Goal: Task Accomplishment & Management: Use online tool/utility

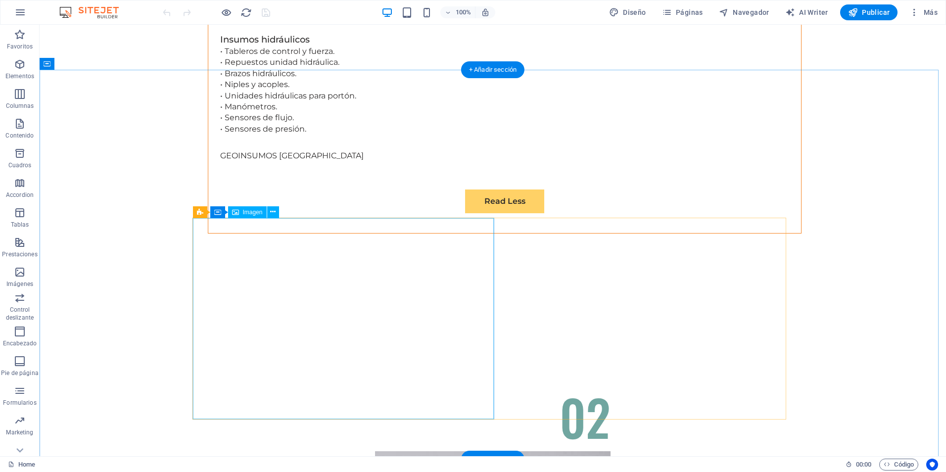
scroll to position [3266, 0]
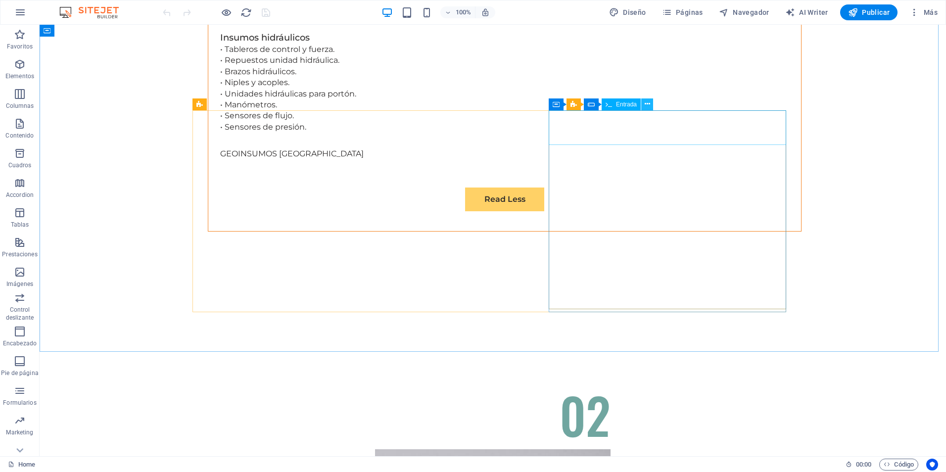
click at [647, 106] on icon at bounding box center [647, 104] width 5 height 10
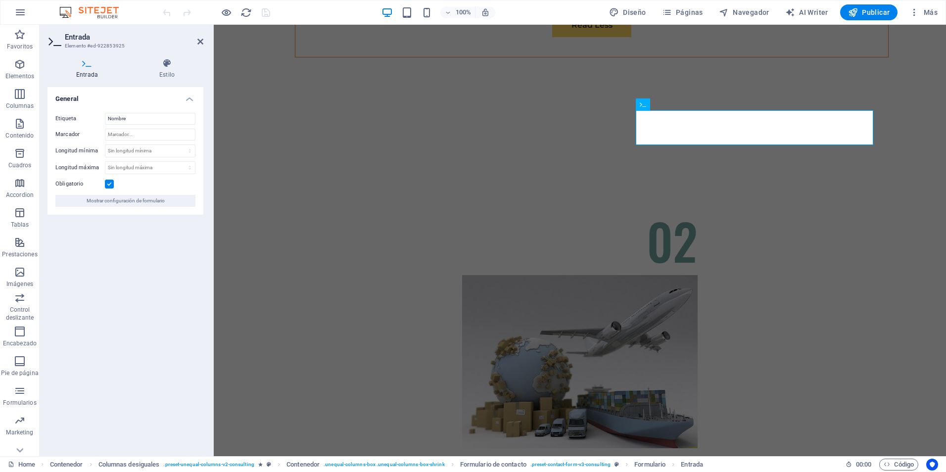
click at [101, 334] on div "General Etiqueta Nombre Marcador Longitud mínima Sin longitud mínima carácteres…" at bounding box center [126, 267] width 156 height 361
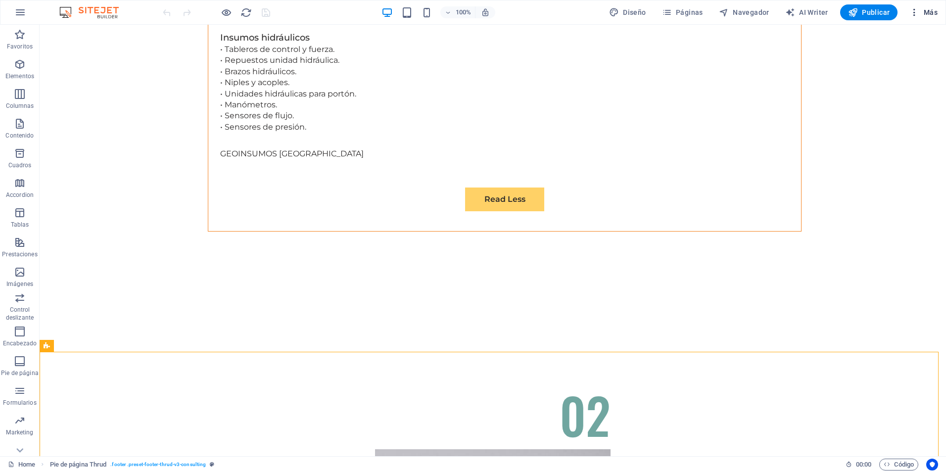
click at [916, 12] on icon "button" at bounding box center [915, 12] width 10 height 10
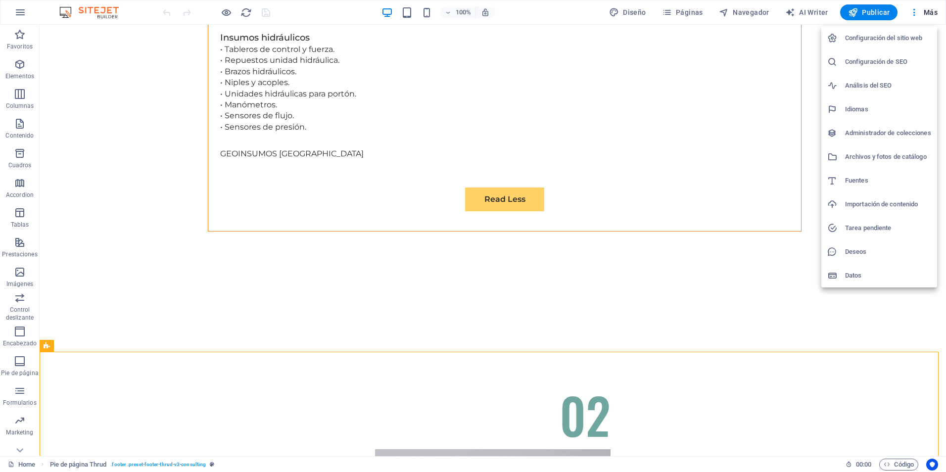
click at [917, 40] on h6 "Configuración del sitio web" at bounding box center [888, 38] width 86 height 12
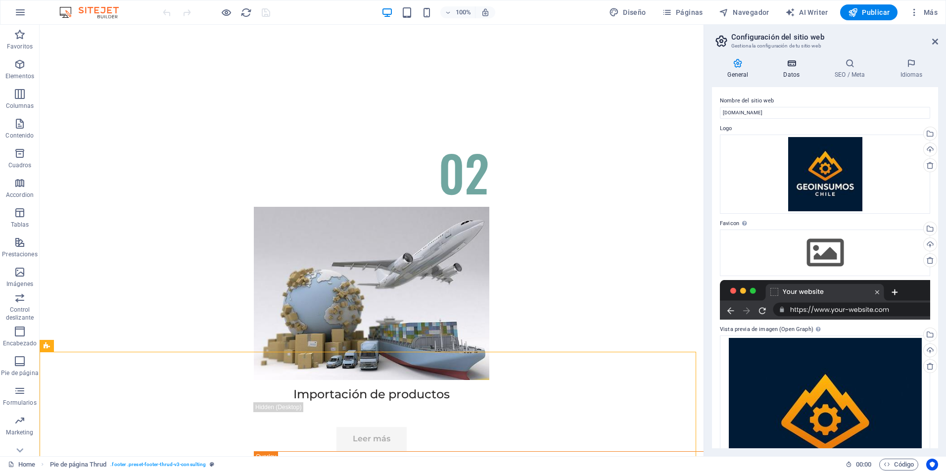
click at [782, 59] on icon at bounding box center [792, 63] width 48 height 10
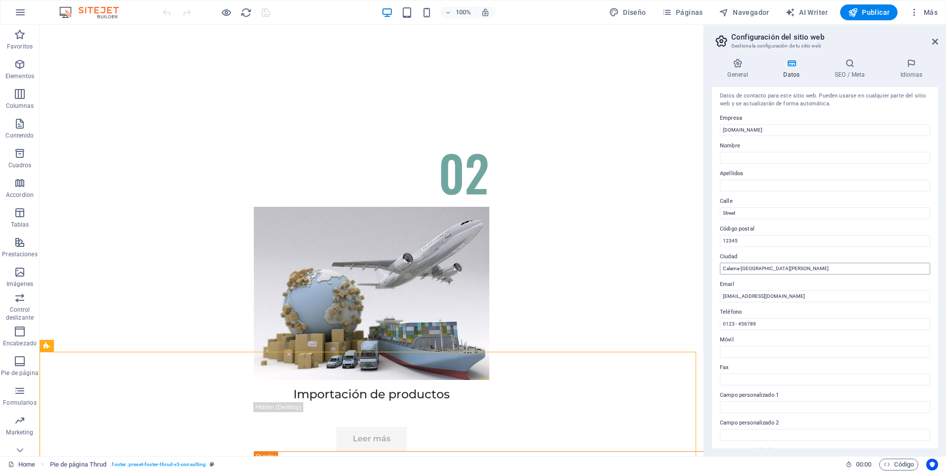
scroll to position [0, 0]
click at [734, 66] on icon at bounding box center [738, 63] width 52 height 10
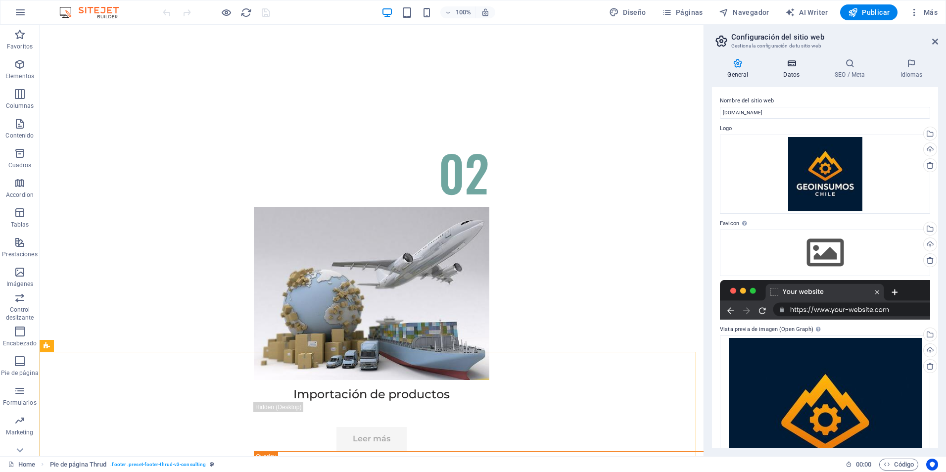
click at [789, 65] on icon at bounding box center [792, 63] width 48 height 10
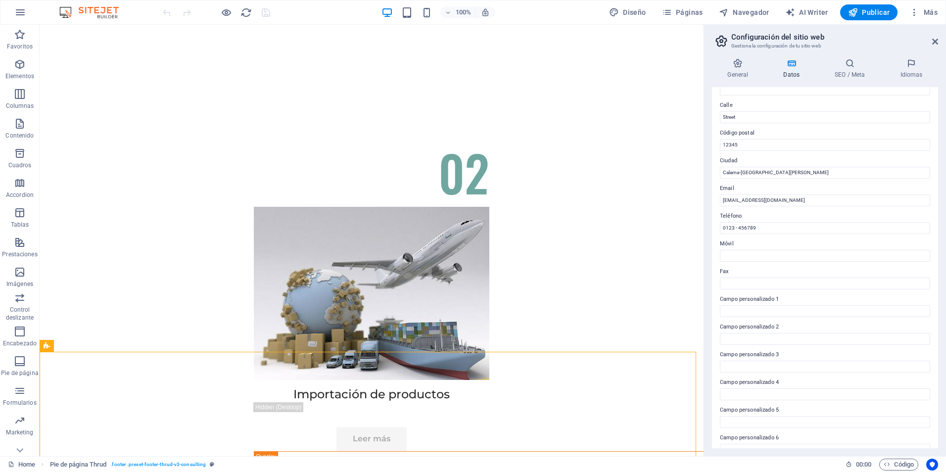
scroll to position [114, 0]
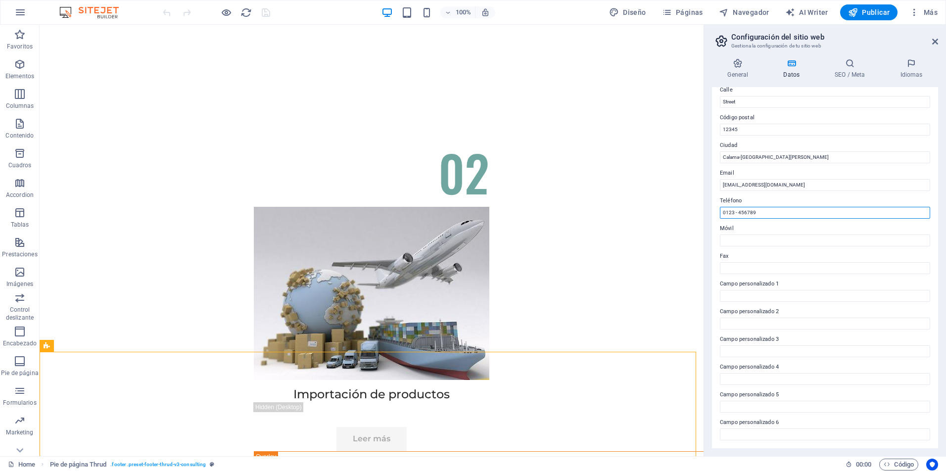
drag, startPoint x: 817, startPoint y: 235, endPoint x: 633, endPoint y: 203, distance: 186.3
click at [769, 214] on input "0123 - 456789" at bounding box center [825, 213] width 210 height 12
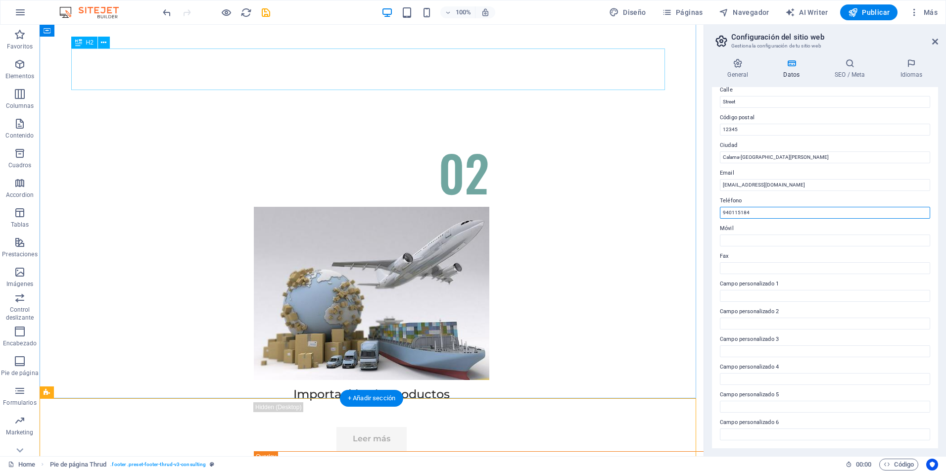
scroll to position [3134, 0]
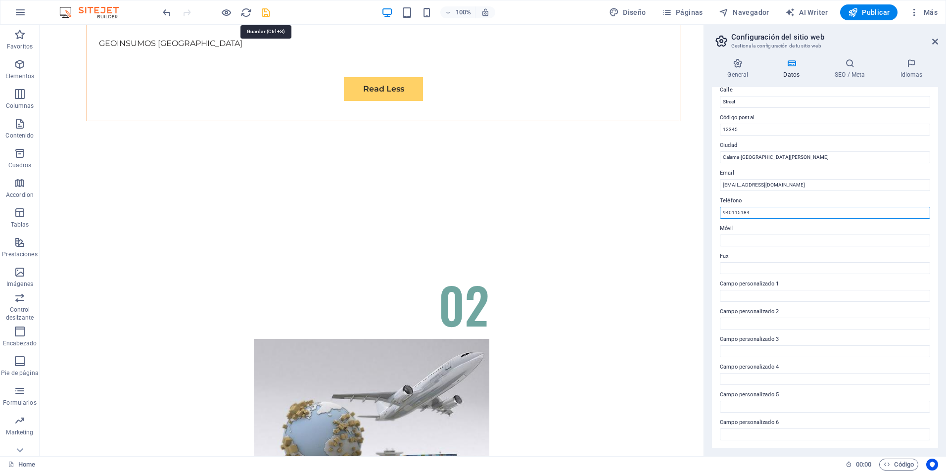
type input "940115184"
click at [265, 14] on icon "save" at bounding box center [265, 12] width 11 height 11
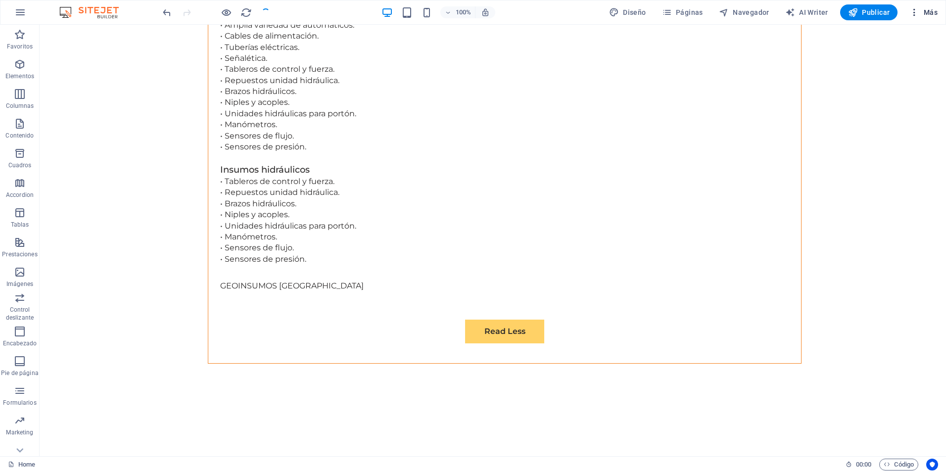
click at [919, 8] on icon "button" at bounding box center [915, 12] width 10 height 10
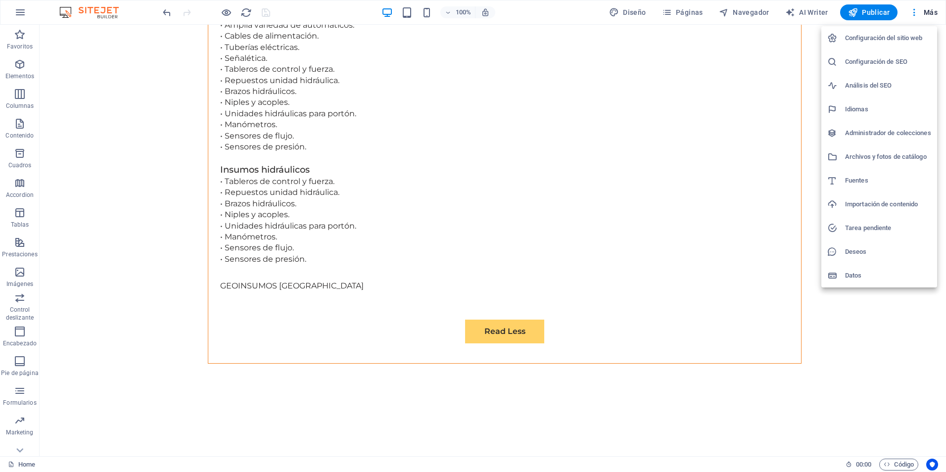
click at [886, 39] on h6 "Configuración del sitio web" at bounding box center [888, 38] width 86 height 12
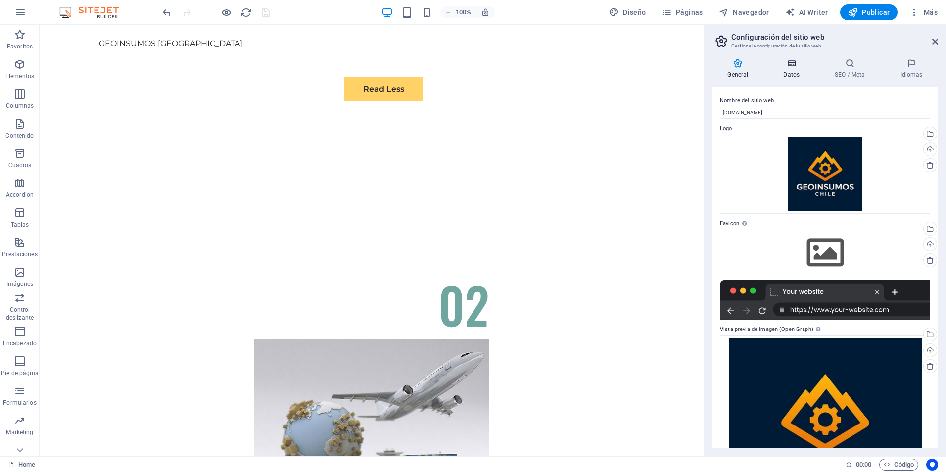
click at [794, 69] on h4 "Datos" at bounding box center [793, 68] width 51 height 21
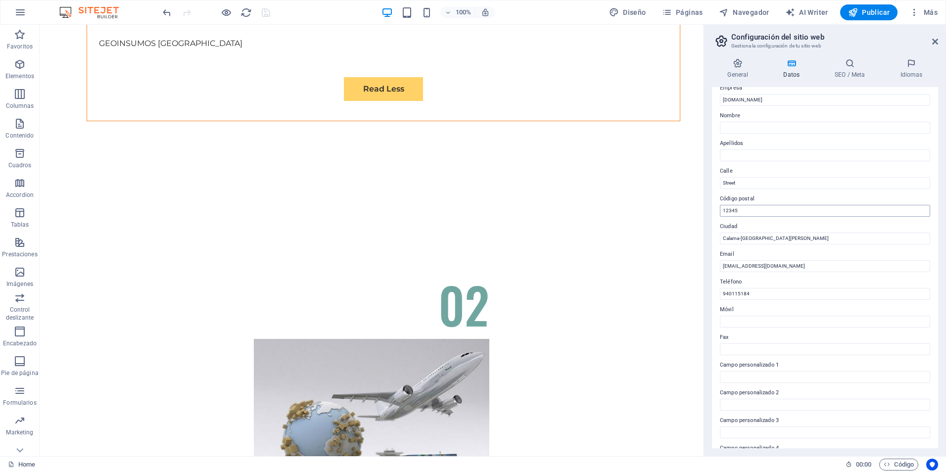
scroll to position [66, 0]
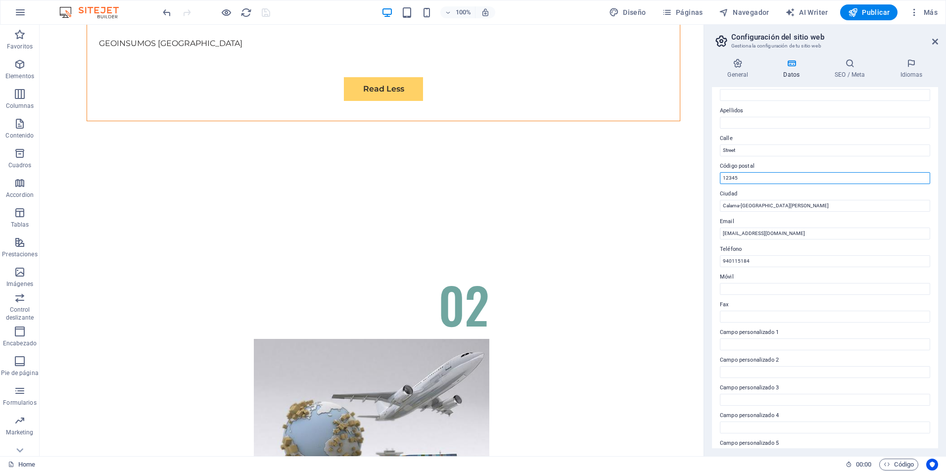
drag, startPoint x: 802, startPoint y: 199, endPoint x: 702, endPoint y: 171, distance: 104.3
type input "1360000"
click at [266, 13] on icon "save" at bounding box center [265, 12] width 11 height 11
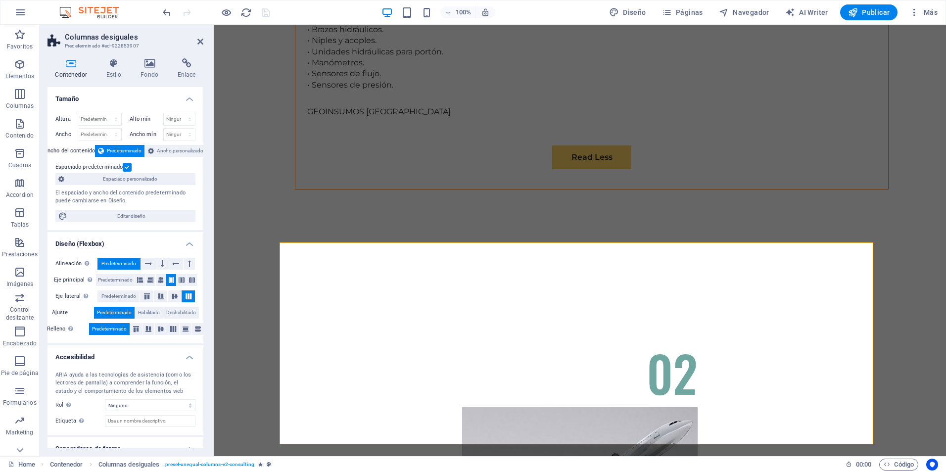
click at [73, 72] on h4 "Contenedor" at bounding box center [73, 68] width 51 height 21
click at [189, 69] on h4 "Enlace" at bounding box center [187, 68] width 34 height 21
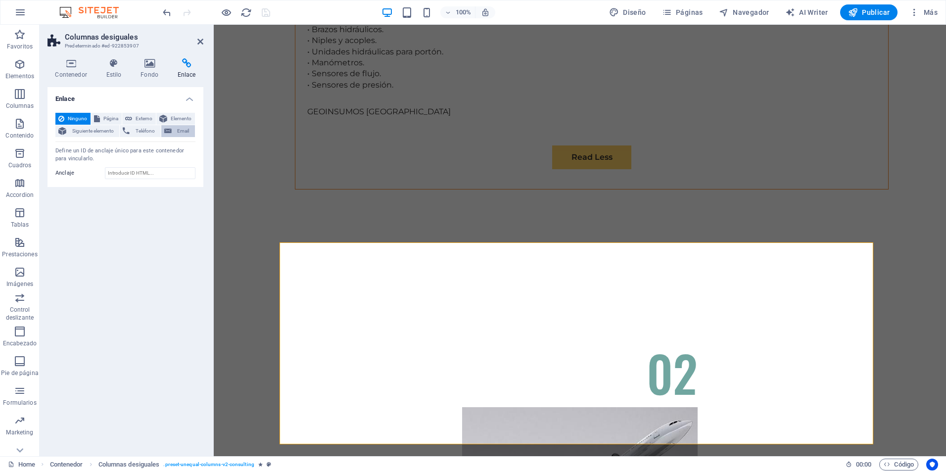
click at [183, 129] on span "Email" at bounding box center [183, 131] width 17 height 12
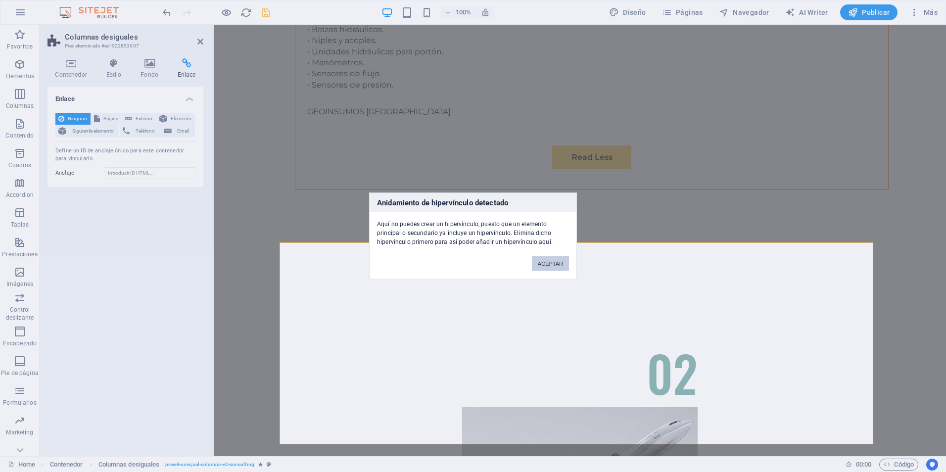
click at [561, 265] on button "ACEPTAR" at bounding box center [550, 263] width 37 height 15
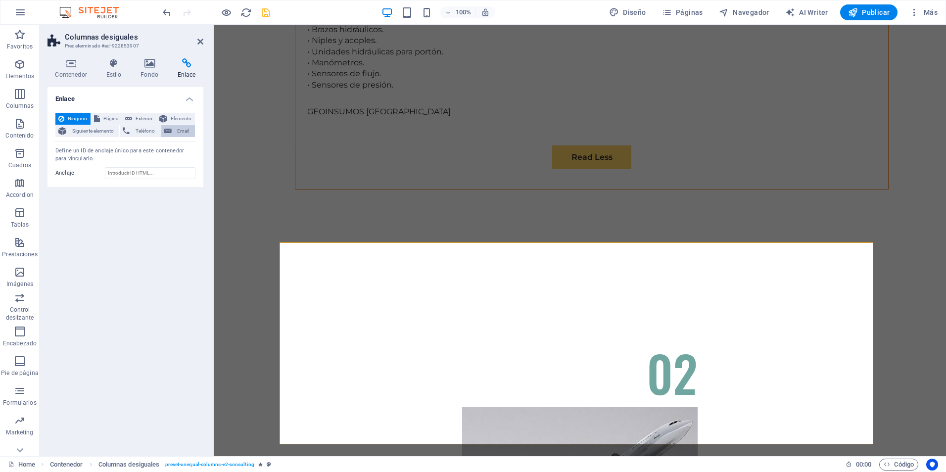
click at [187, 131] on span "Email" at bounding box center [183, 131] width 17 height 12
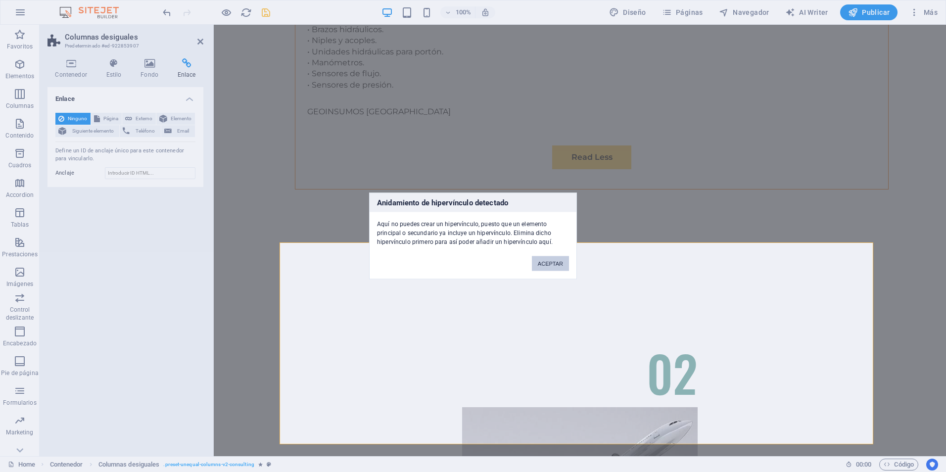
click at [548, 265] on button "ACEPTAR" at bounding box center [550, 263] width 37 height 15
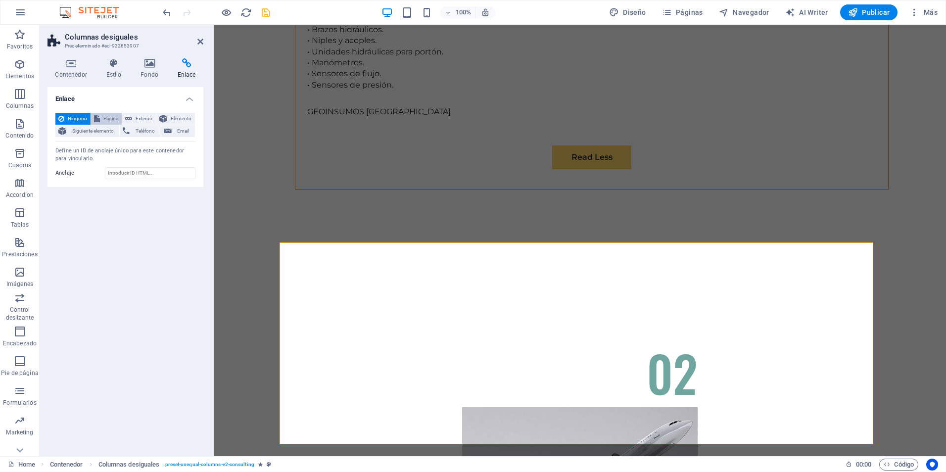
click at [111, 116] on span "Página" at bounding box center [111, 119] width 16 height 12
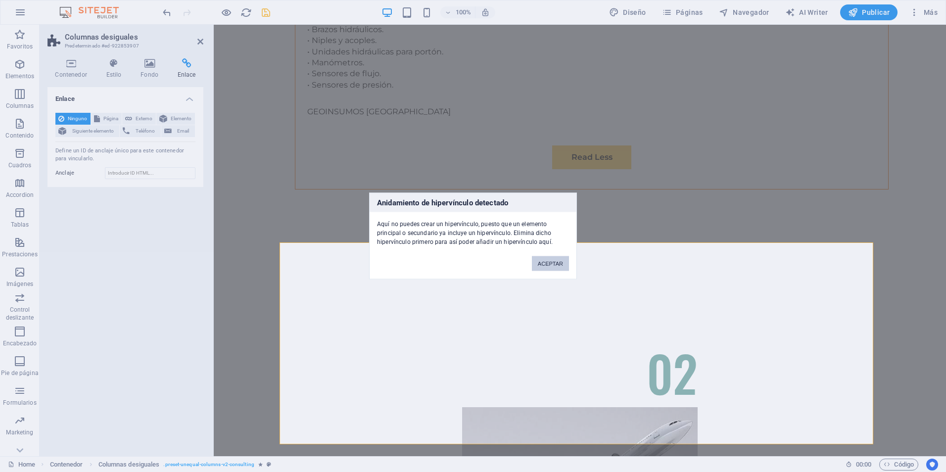
drag, startPoint x: 557, startPoint y: 257, endPoint x: 94, endPoint y: 132, distance: 479.9
click at [557, 257] on button "ACEPTAR" at bounding box center [550, 263] width 37 height 15
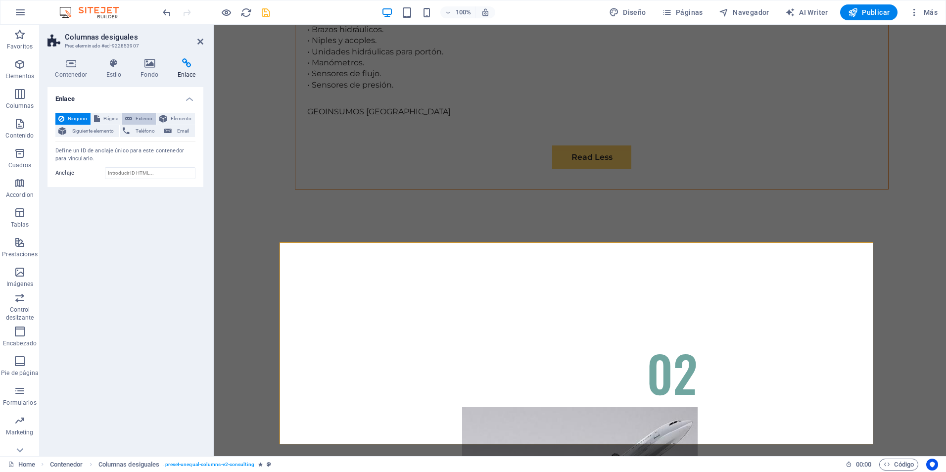
click at [145, 113] on span "Externo" at bounding box center [144, 119] width 18 height 12
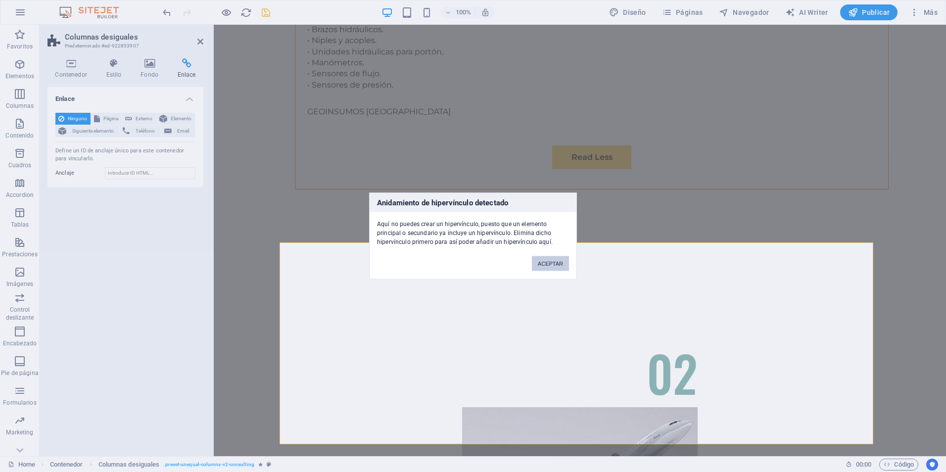
click at [550, 264] on button "ACEPTAR" at bounding box center [550, 263] width 37 height 15
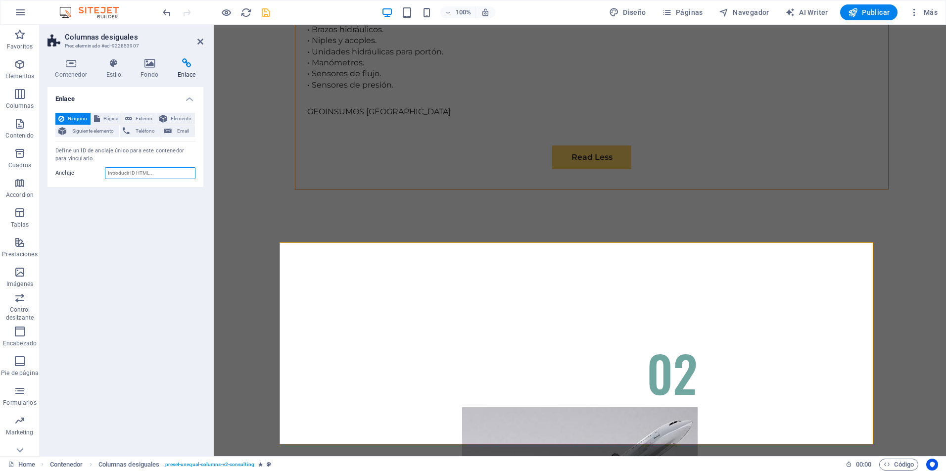
click at [166, 172] on input "Anclaje" at bounding box center [150, 173] width 91 height 12
drag, startPoint x: 166, startPoint y: 172, endPoint x: 158, endPoint y: 170, distance: 8.8
click at [166, 172] on input "Anclaje" at bounding box center [150, 173] width 91 height 12
click at [193, 68] on icon at bounding box center [187, 63] width 34 height 10
click at [134, 130] on span "Teléfono" at bounding box center [145, 131] width 25 height 12
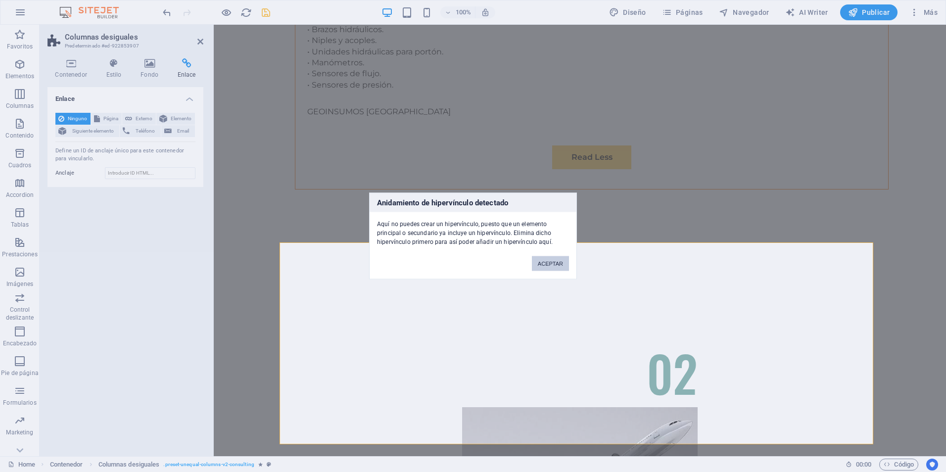
click at [540, 260] on button "ACEPTAR" at bounding box center [550, 263] width 37 height 15
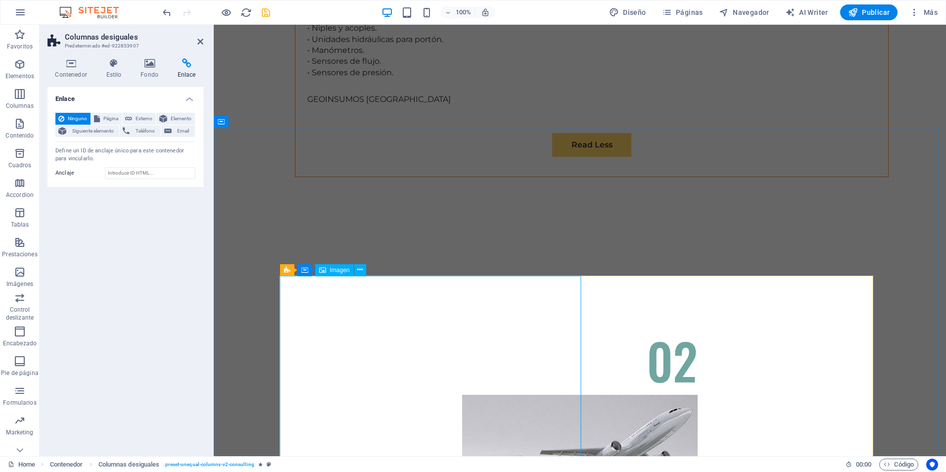
scroll to position [3031, 0]
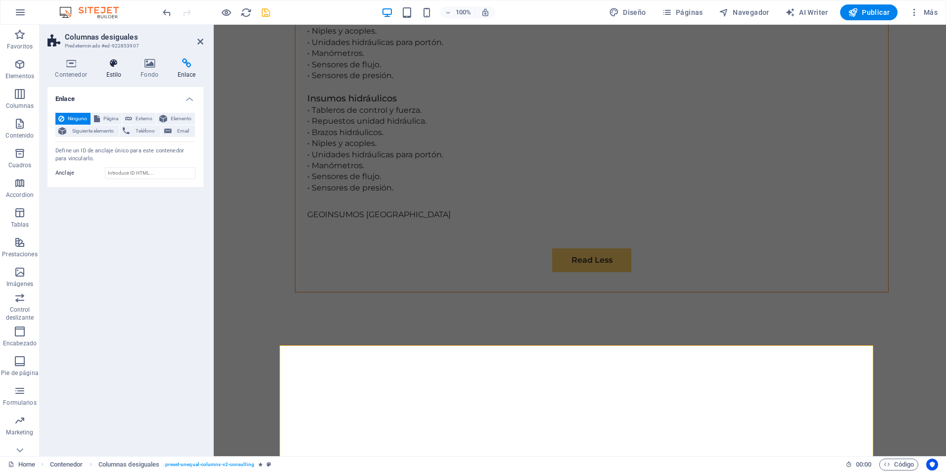
click at [117, 72] on h4 "Estilo" at bounding box center [115, 68] width 35 height 21
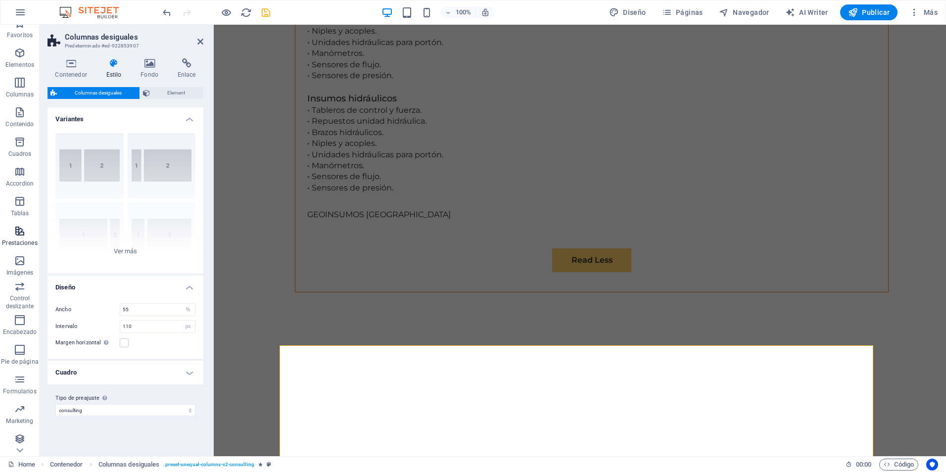
scroll to position [14, 0]
click at [21, 378] on icon "button" at bounding box center [20, 377] width 12 height 12
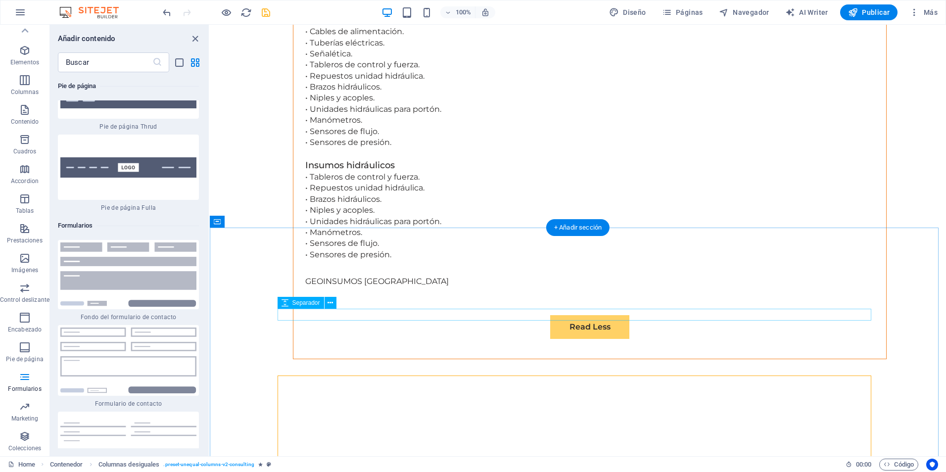
scroll to position [2965, 0]
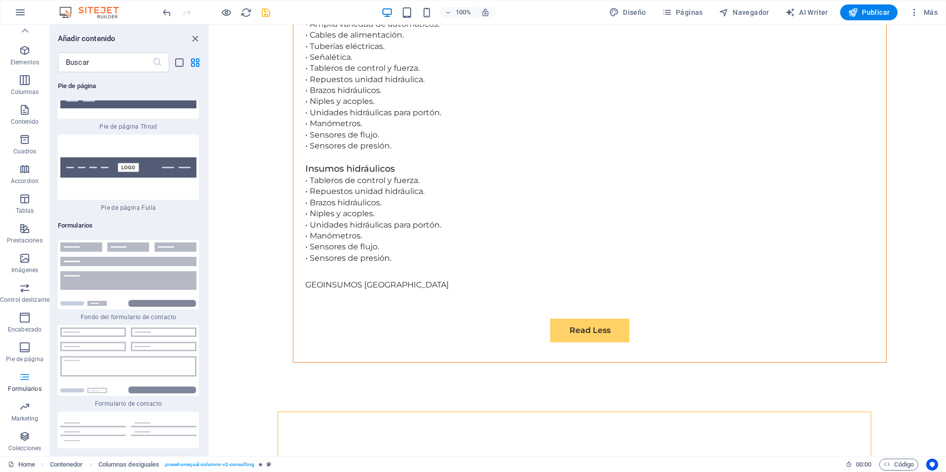
click at [26, 376] on icon "button" at bounding box center [25, 377] width 12 height 12
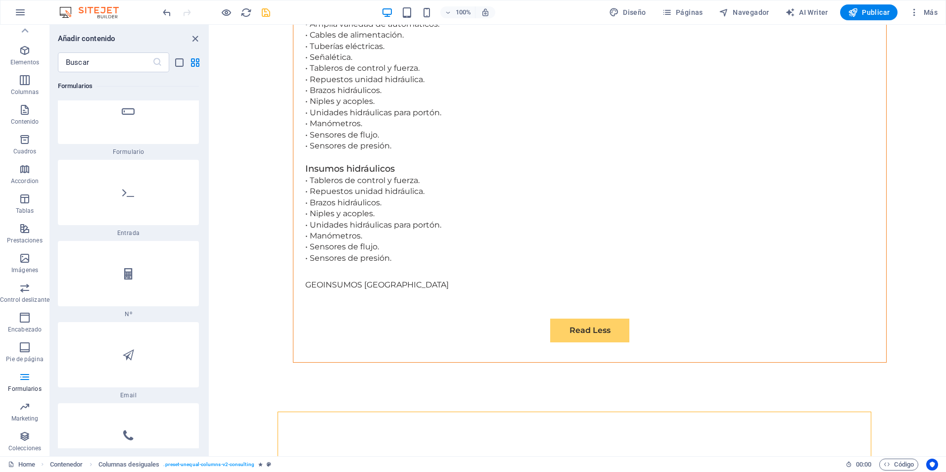
scroll to position [15196, 0]
click at [151, 320] on div at bounding box center [128, 352] width 141 height 65
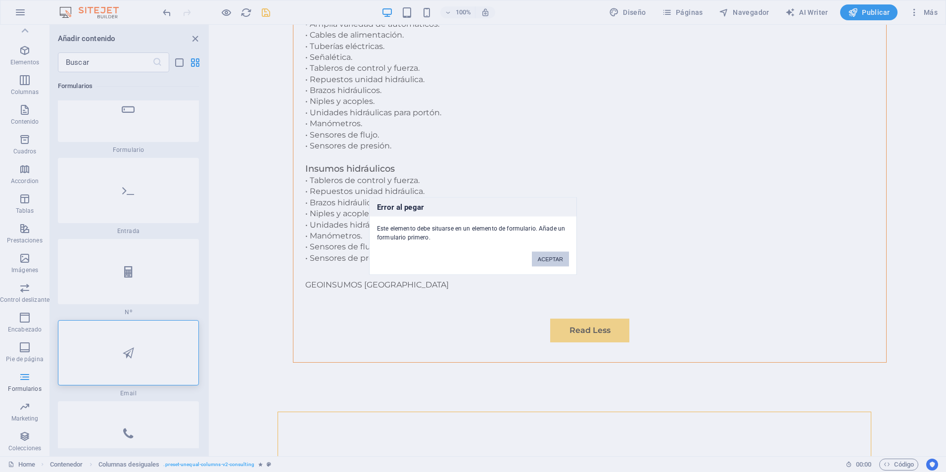
click at [548, 256] on button "ACEPTAR" at bounding box center [550, 259] width 37 height 15
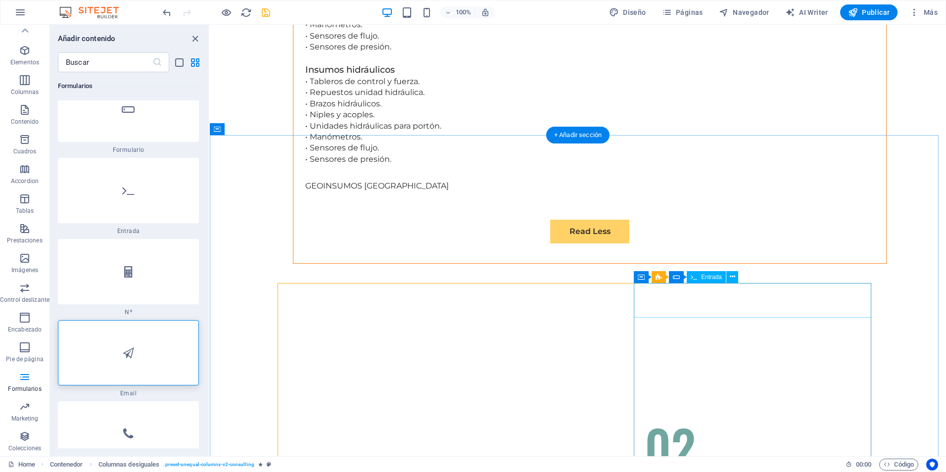
scroll to position [3196, 0]
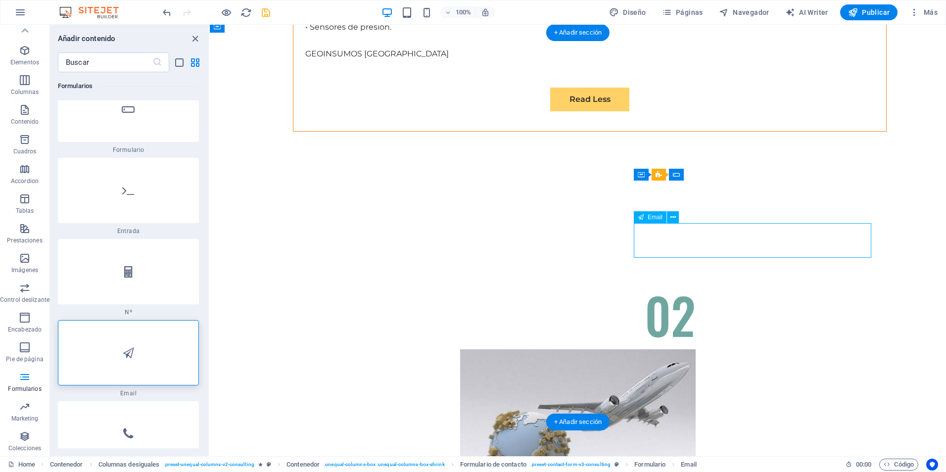
click at [673, 219] on icon at bounding box center [673, 217] width 5 height 10
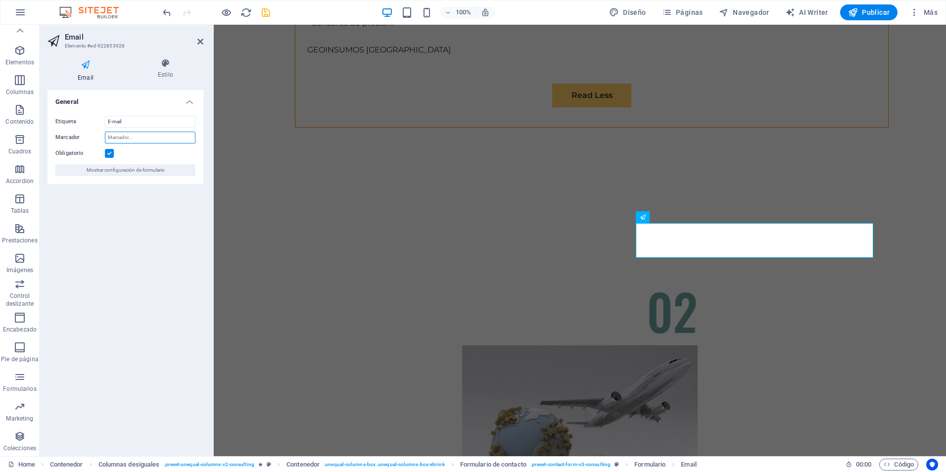
click at [143, 143] on input "Marcador" at bounding box center [150, 138] width 91 height 12
click at [86, 66] on icon at bounding box center [86, 64] width 76 height 13
click at [150, 168] on span "Mostrar configuración de formulario" at bounding box center [126, 170] width 78 height 12
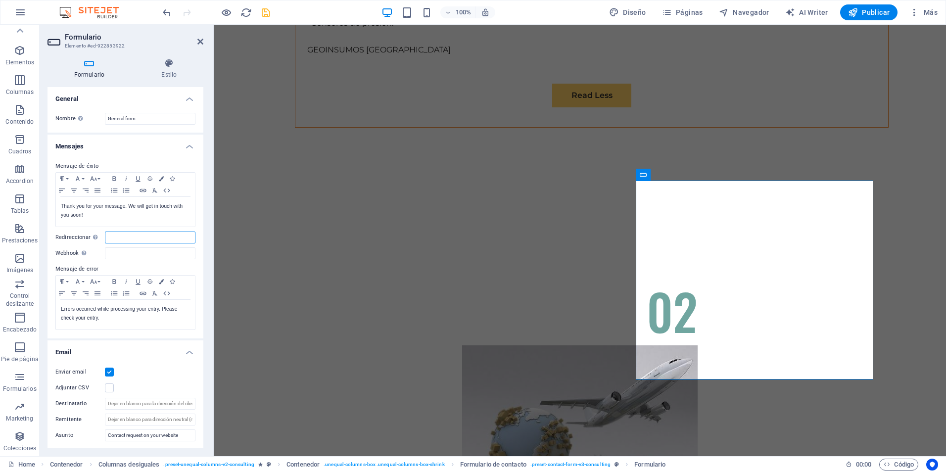
click at [143, 237] on input "Redireccionar Defina un destino de redireccionamiento cuando un formulario se e…" at bounding box center [150, 238] width 91 height 12
click at [137, 241] on input "Redireccionar Defina un destino de redireccionamiento cuando un formulario se e…" at bounding box center [150, 238] width 91 height 12
click at [123, 248] on input "Webhook Un webhook es una notificación push de este formulario a otro servidor.…" at bounding box center [150, 253] width 91 height 12
drag, startPoint x: 190, startPoint y: 250, endPoint x: 3, endPoint y: 268, distance: 188.0
click at [7, 267] on section "Favoritos Elementos Columnas Contenido Cuadros Accordion Tablas Prestaciones Im…" at bounding box center [473, 241] width 946 height 432
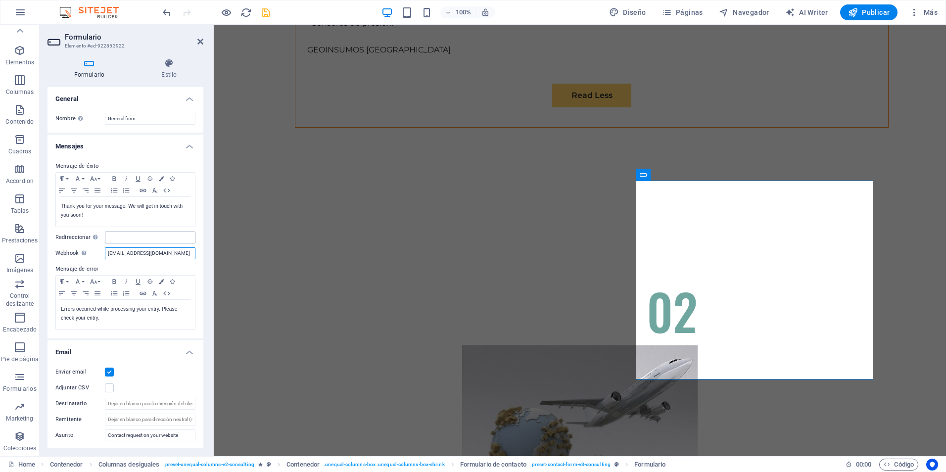
type input "[EMAIL_ADDRESS][DOMAIN_NAME]"
click at [134, 239] on input "Redireccionar Defina un destino de redireccionamiento cuando un formulario se e…" at bounding box center [150, 238] width 91 height 12
paste input "[EMAIL_ADDRESS][DOMAIN_NAME]"
type input "[EMAIL_ADDRESS][DOMAIN_NAME]"
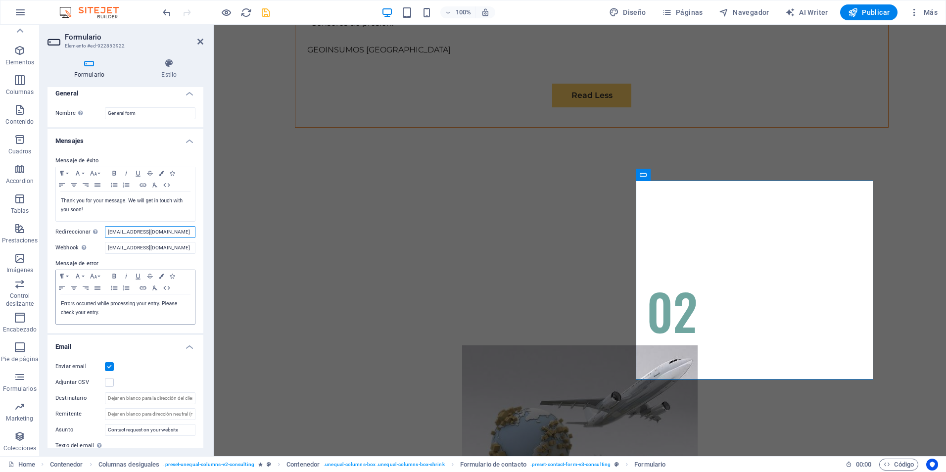
scroll to position [0, 0]
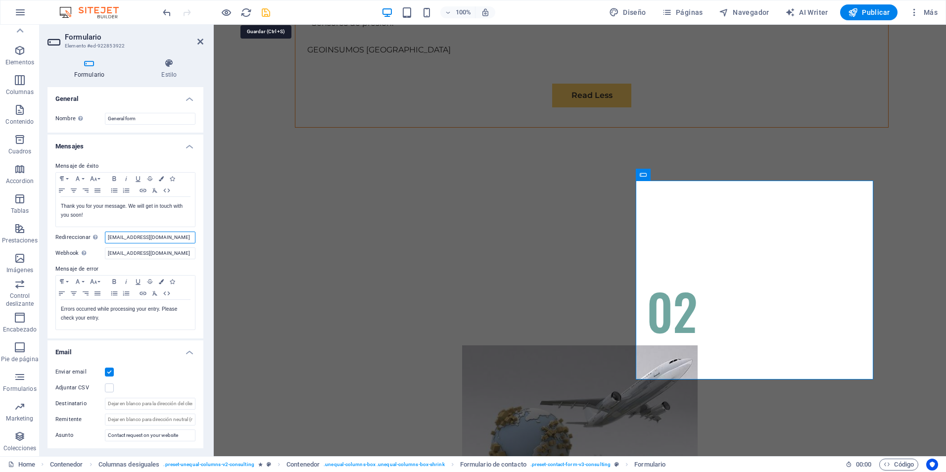
type input "[EMAIL_ADDRESS][DOMAIN_NAME]"
click at [265, 8] on icon "save" at bounding box center [265, 12] width 11 height 11
checkbox input "false"
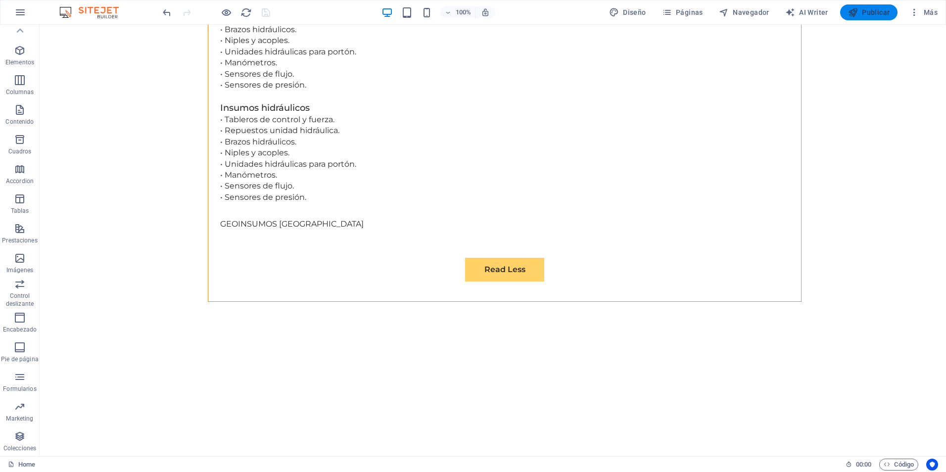
click at [865, 11] on span "Publicar" at bounding box center [869, 12] width 42 height 10
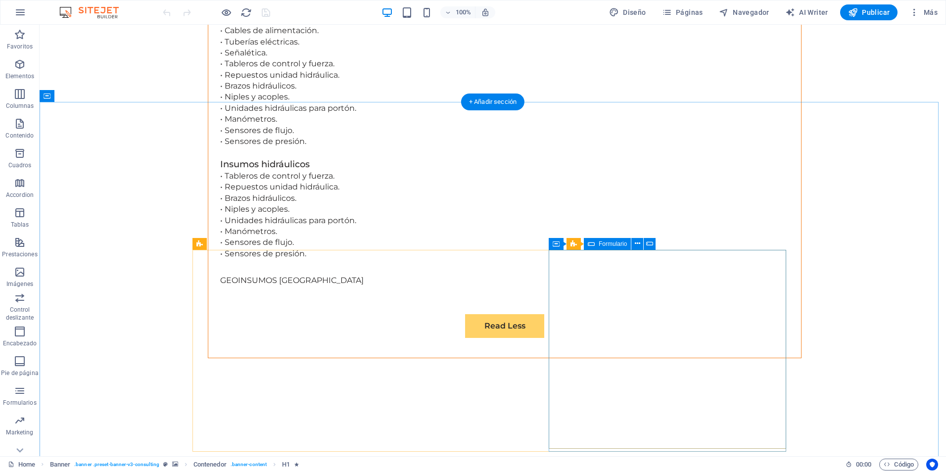
scroll to position [3233, 0]
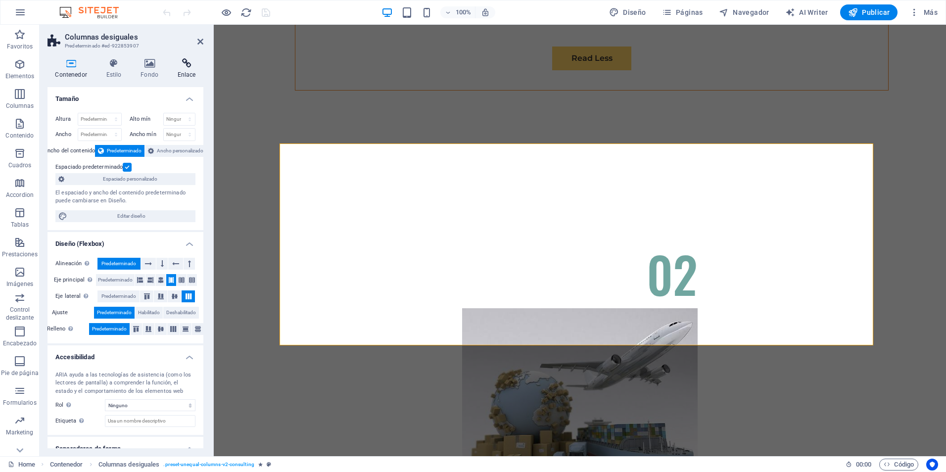
click at [182, 61] on icon at bounding box center [187, 63] width 34 height 10
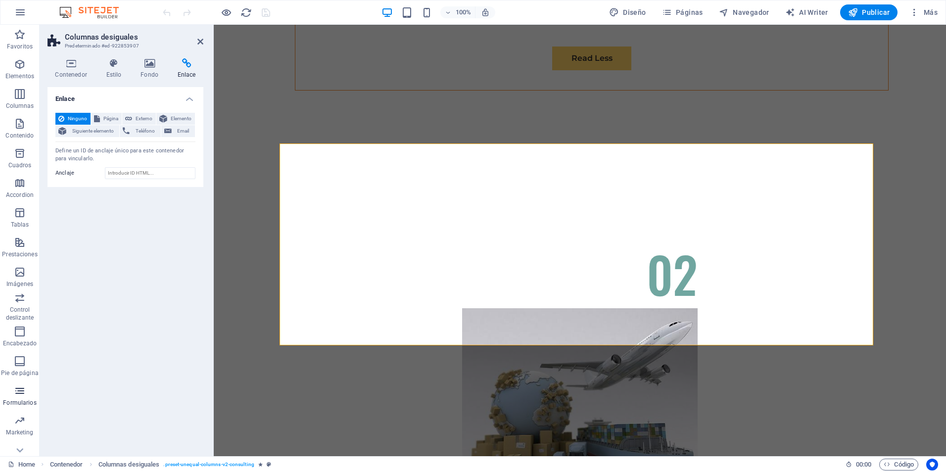
click at [21, 391] on icon "button" at bounding box center [20, 391] width 12 height 12
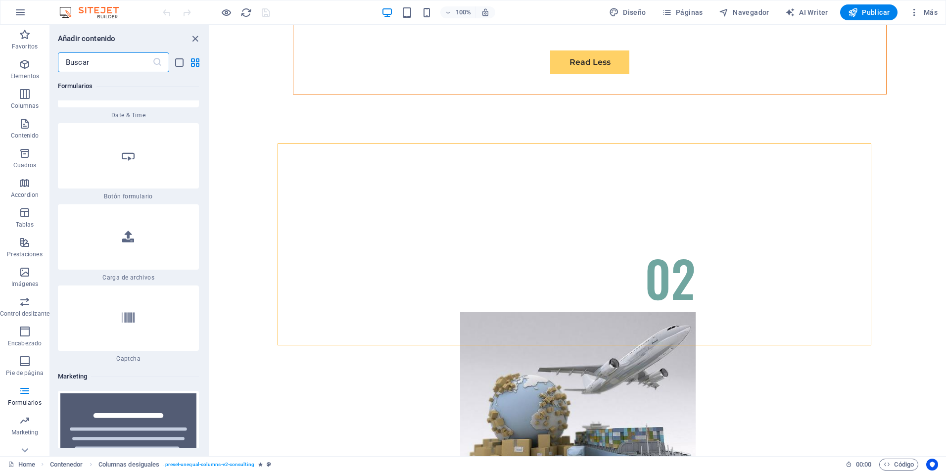
scroll to position [15256, 0]
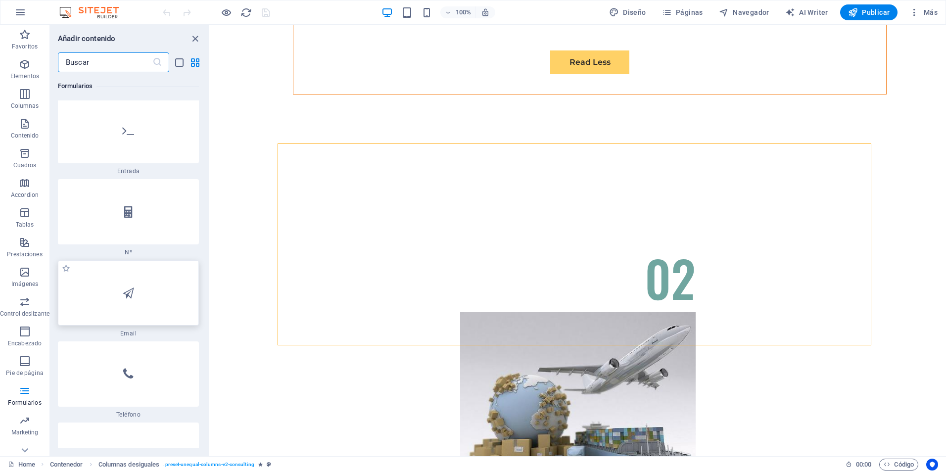
click at [150, 260] on div at bounding box center [128, 292] width 141 height 65
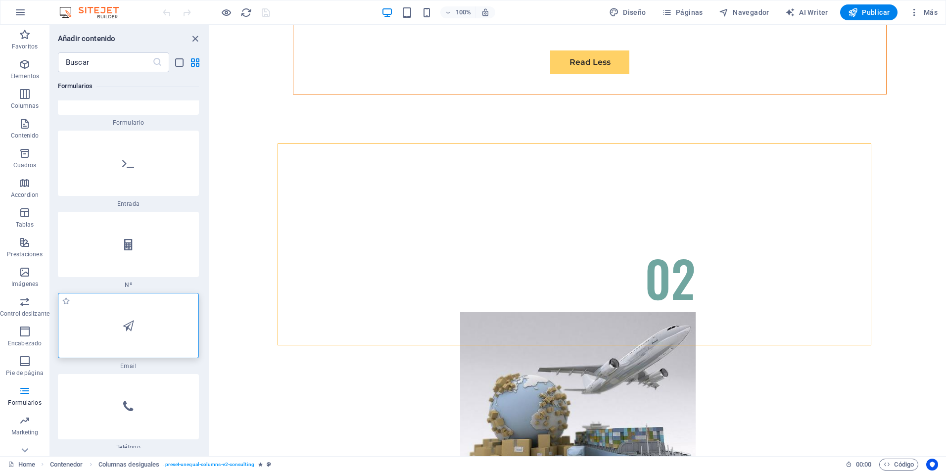
scroll to position [15190, 0]
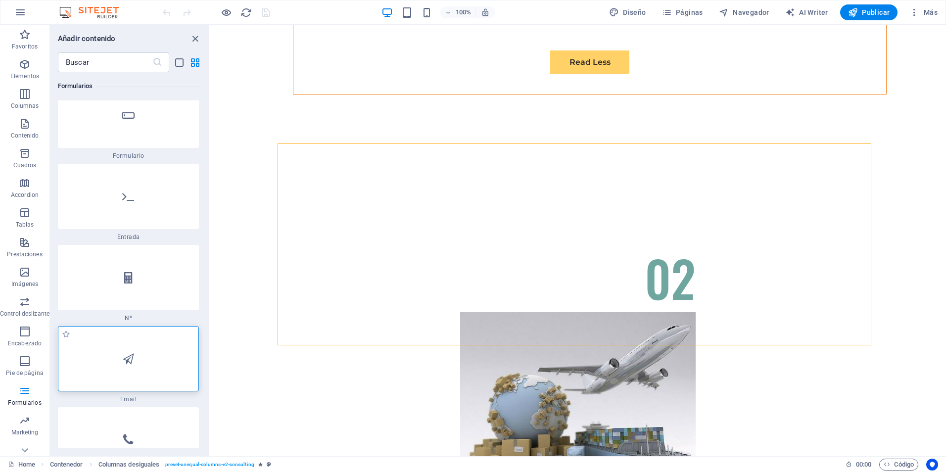
click at [147, 326] on div at bounding box center [128, 358] width 141 height 65
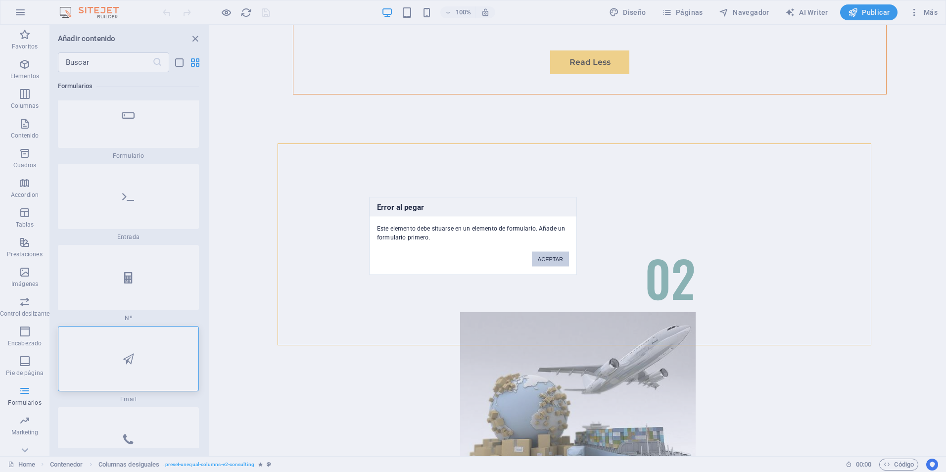
click at [554, 265] on button "ACEPTAR" at bounding box center [550, 259] width 37 height 15
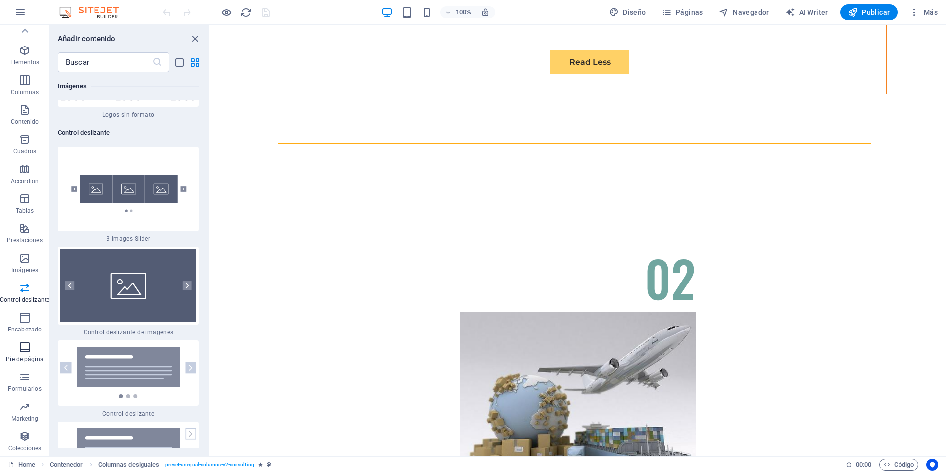
scroll to position [11265, 0]
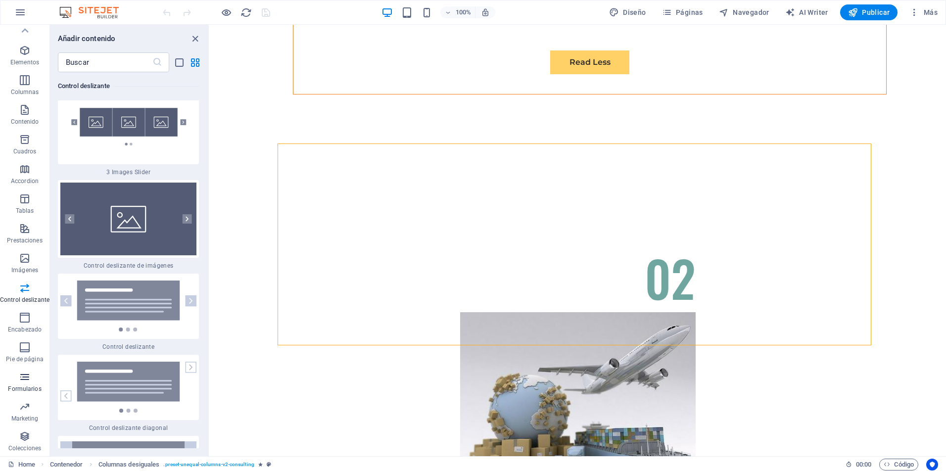
click at [28, 371] on icon "button" at bounding box center [25, 377] width 12 height 12
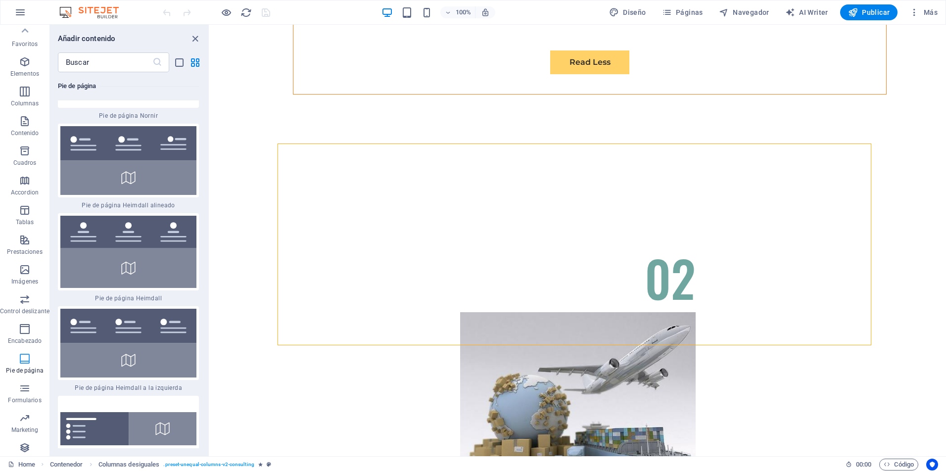
scroll to position [0, 0]
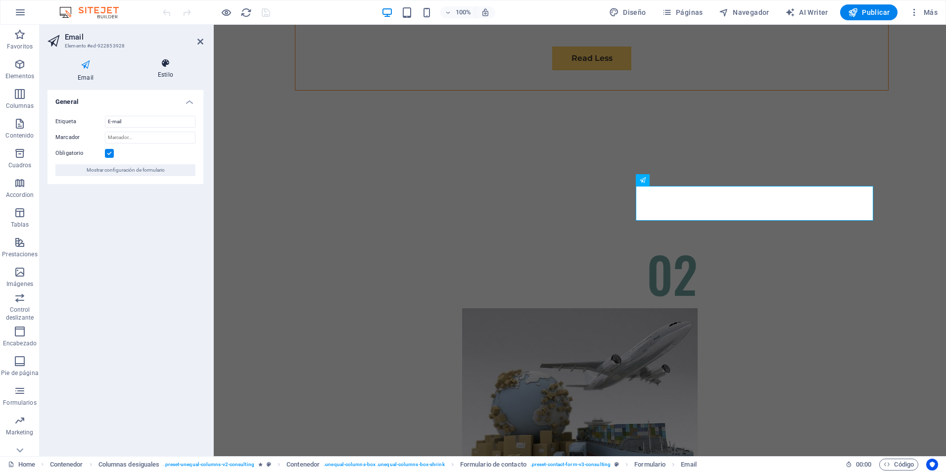
click at [169, 65] on icon at bounding box center [166, 63] width 76 height 10
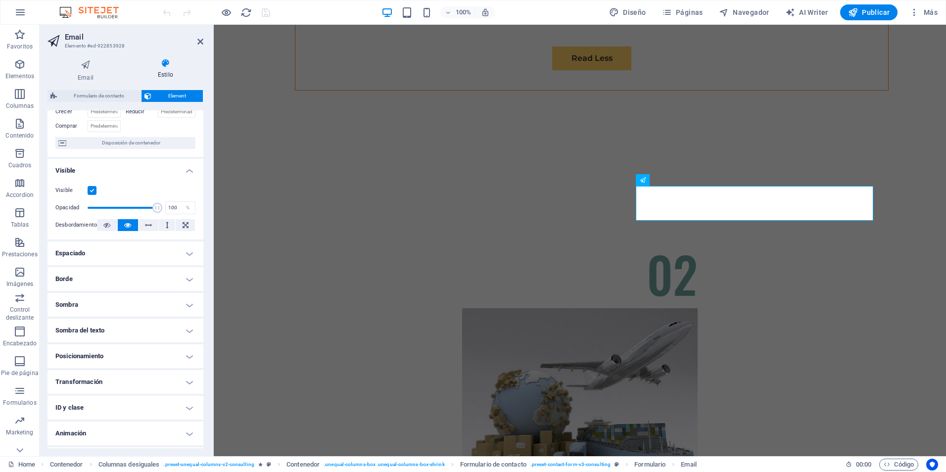
scroll to position [89, 0]
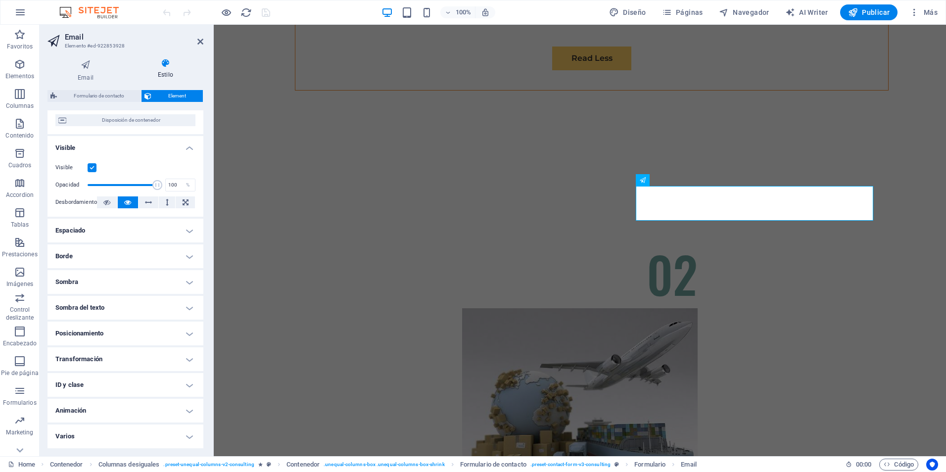
click at [187, 385] on h4 "ID y clase" at bounding box center [126, 385] width 156 height 24
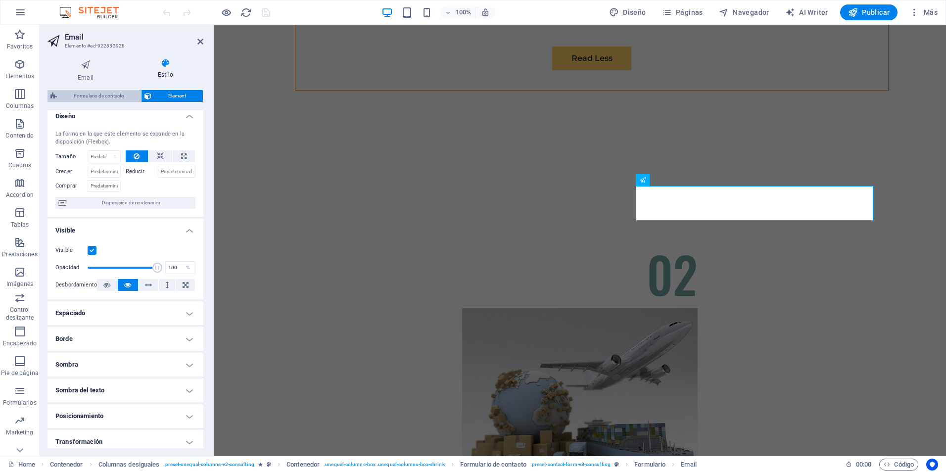
scroll to position [0, 0]
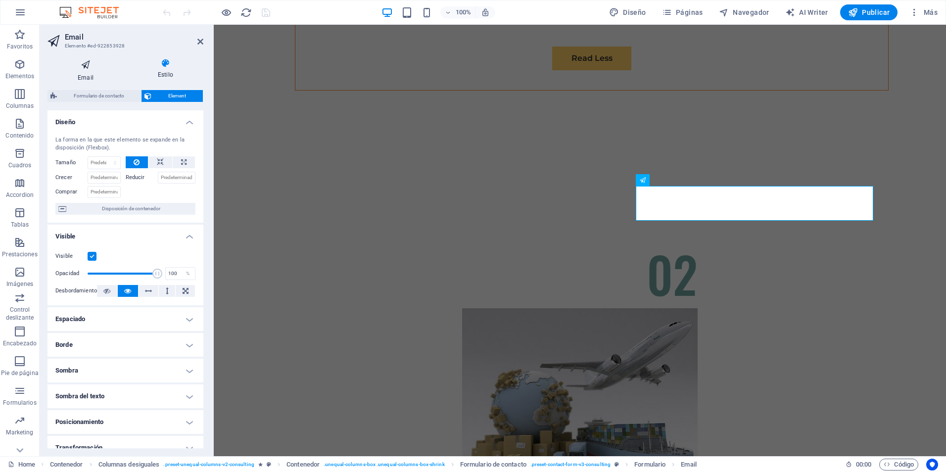
click at [82, 72] on h4 "Email" at bounding box center [88, 70] width 80 height 24
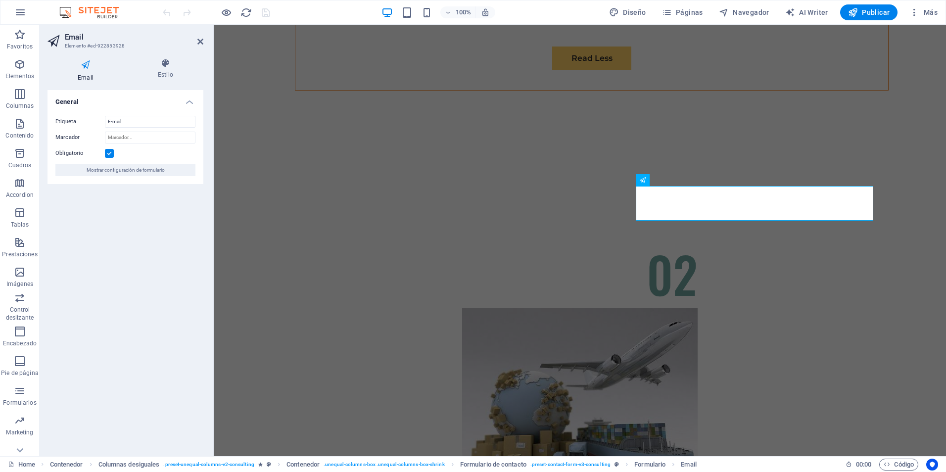
click at [132, 114] on div "Etiqueta E-mail Marcador Obligatorio Mostrar configuración de formulario" at bounding box center [126, 146] width 156 height 76
click at [131, 119] on input "E-mail" at bounding box center [150, 122] width 91 height 12
click at [187, 100] on h4 "General" at bounding box center [126, 99] width 156 height 18
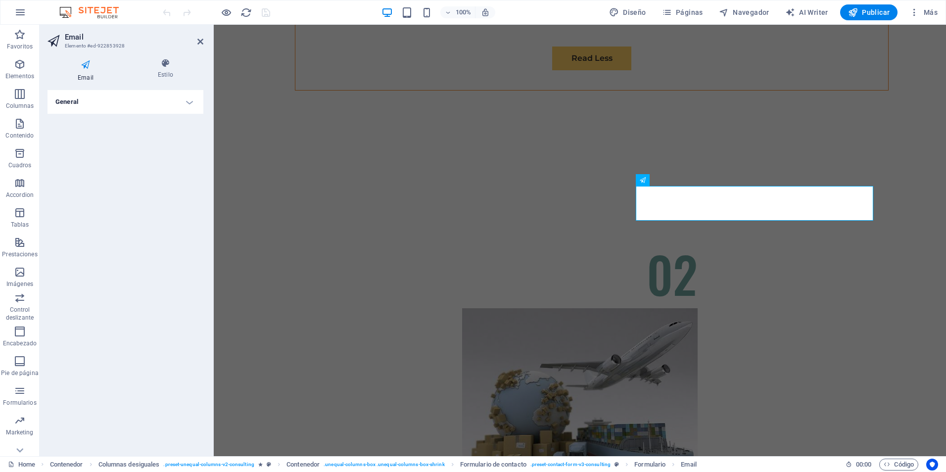
click at [187, 100] on h4 "General" at bounding box center [126, 102] width 156 height 24
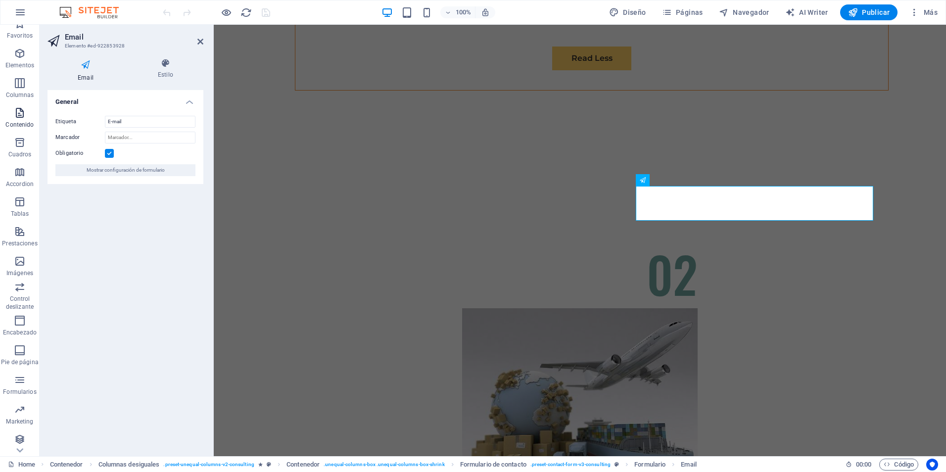
scroll to position [14, 0]
click at [26, 174] on span "Accordion" at bounding box center [20, 175] width 40 height 24
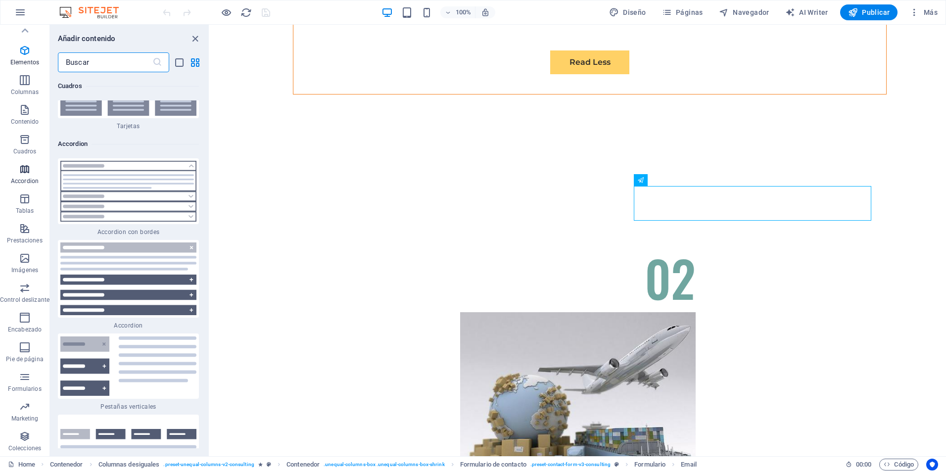
scroll to position [6098, 0]
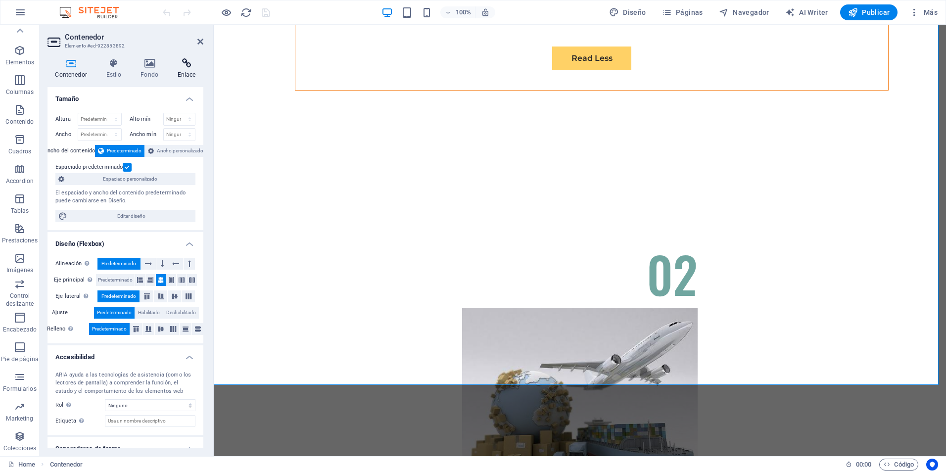
click at [190, 69] on h4 "Enlace" at bounding box center [187, 68] width 34 height 21
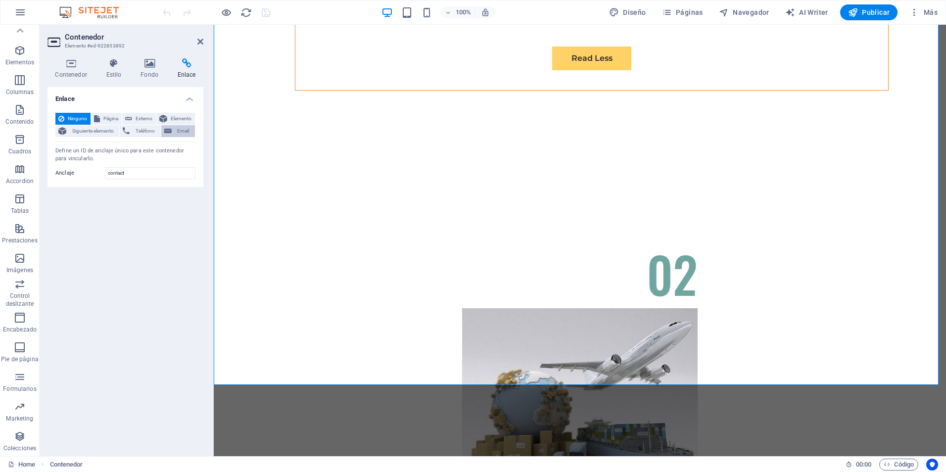
click at [187, 129] on span "Email" at bounding box center [183, 131] width 17 height 12
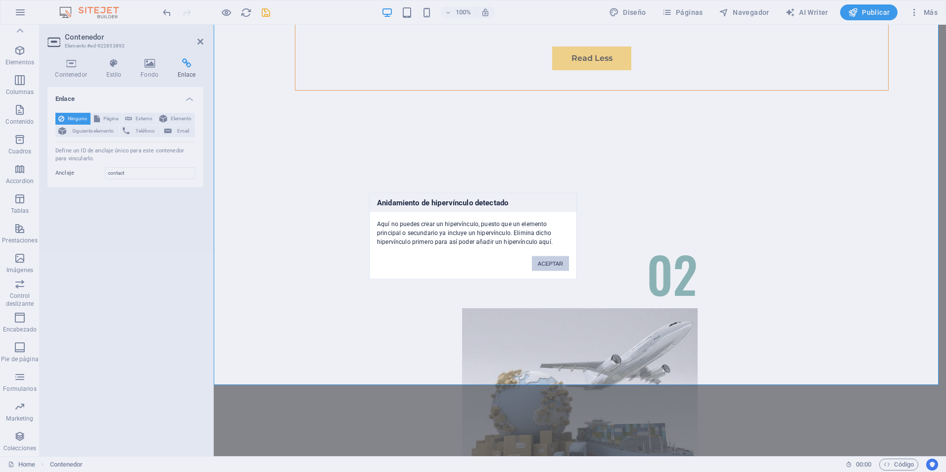
click at [550, 256] on button "ACEPTAR" at bounding box center [550, 263] width 37 height 15
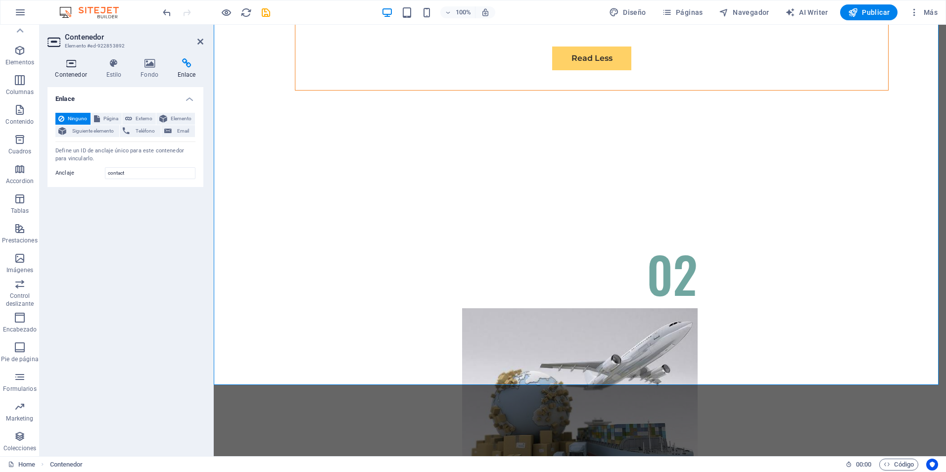
click at [81, 69] on h4 "Contenedor" at bounding box center [73, 68] width 51 height 21
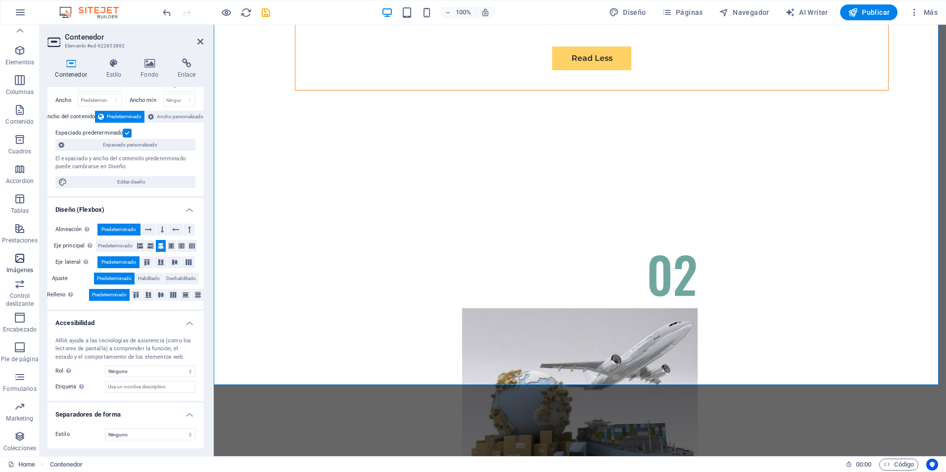
scroll to position [0, 0]
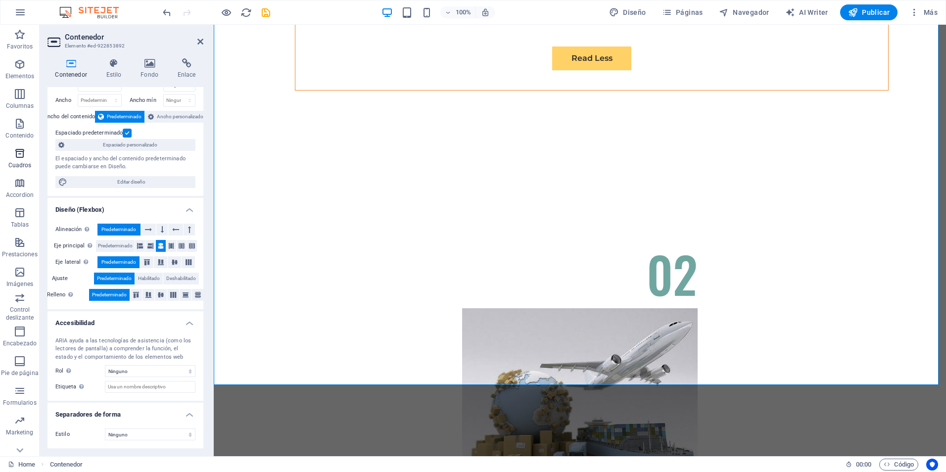
click at [16, 156] on icon "button" at bounding box center [20, 153] width 12 height 12
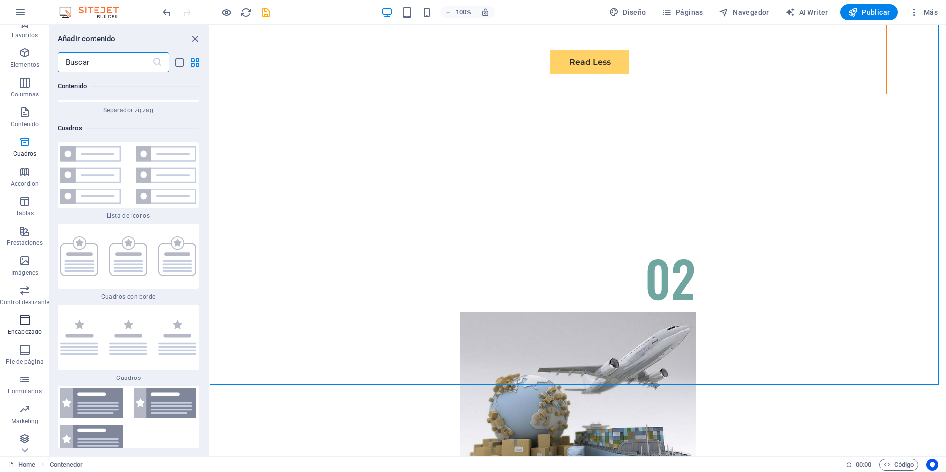
scroll to position [14, 0]
click at [23, 384] on span "Formularios" at bounding box center [24, 383] width 49 height 24
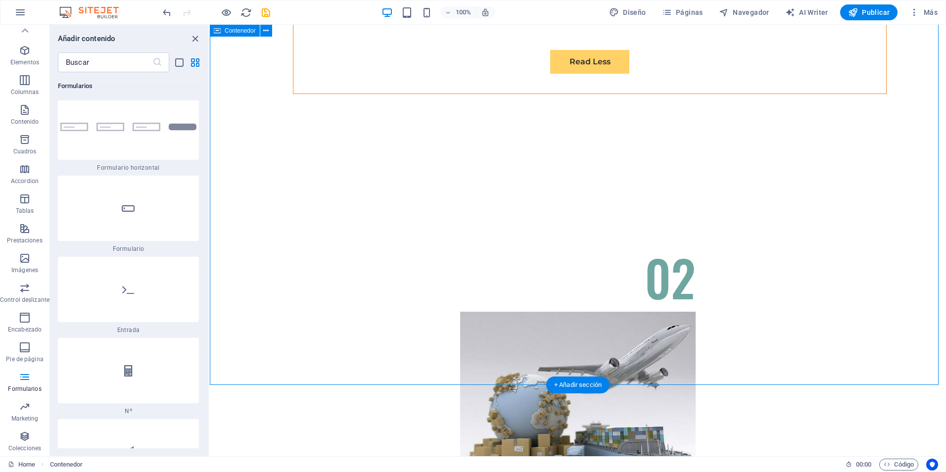
scroll to position [3233, 0]
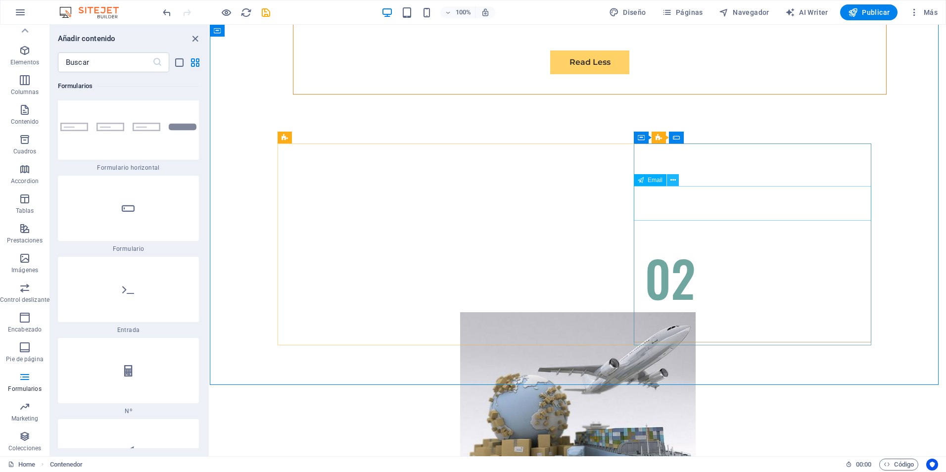
click at [672, 183] on icon at bounding box center [673, 180] width 5 height 10
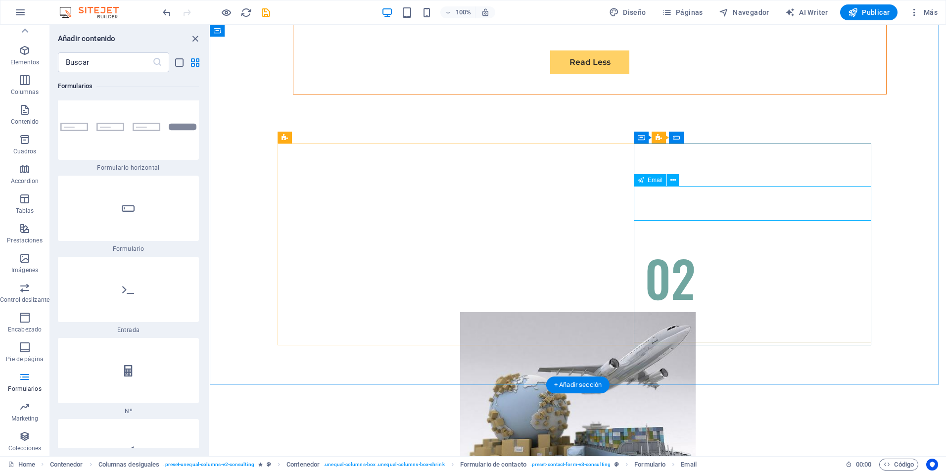
click at [672, 182] on icon at bounding box center [673, 180] width 5 height 10
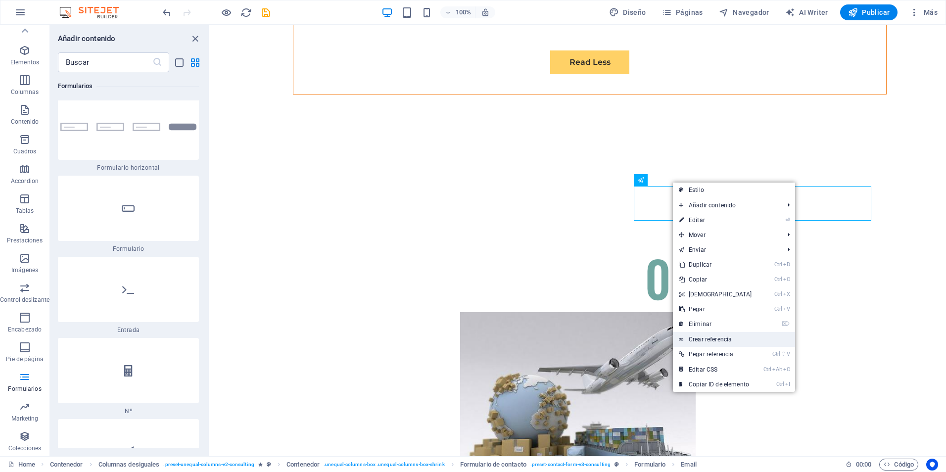
click at [743, 337] on link "Crear referencia" at bounding box center [734, 339] width 122 height 15
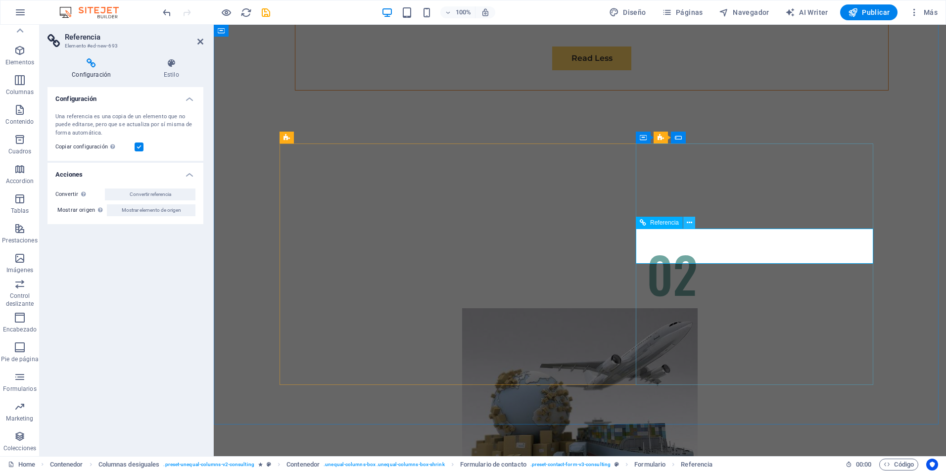
click at [692, 220] on button at bounding box center [689, 223] width 12 height 12
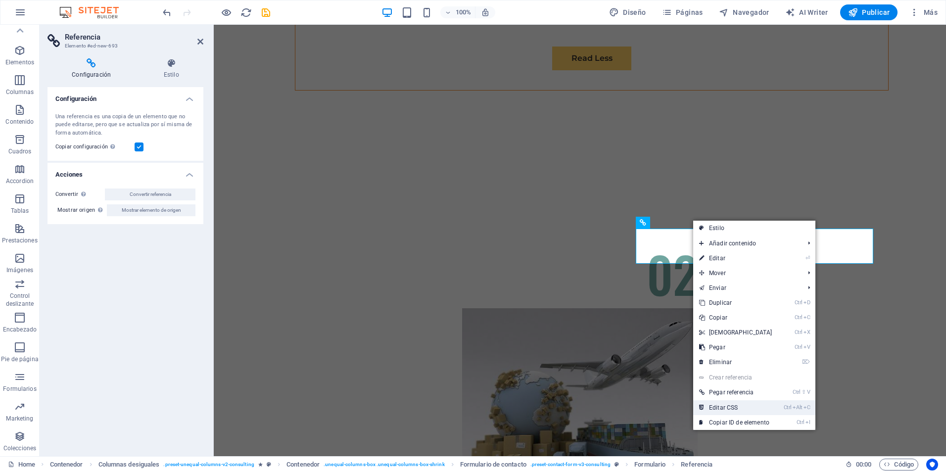
click at [748, 406] on link "Ctrl Alt C Editar CSS" at bounding box center [735, 407] width 85 height 15
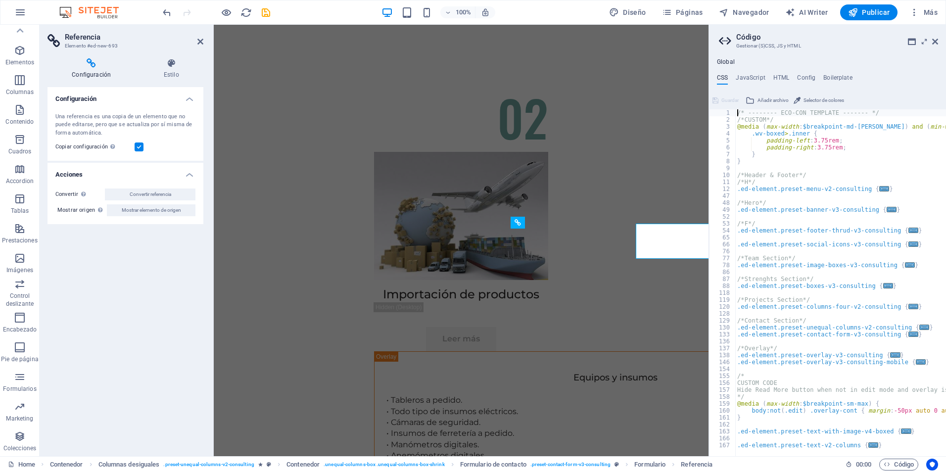
scroll to position [3238, 0]
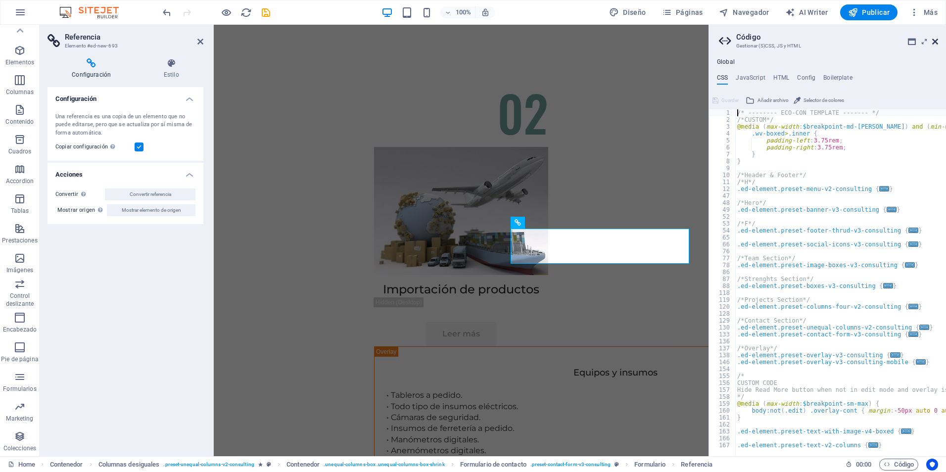
click at [937, 40] on icon at bounding box center [935, 42] width 6 height 8
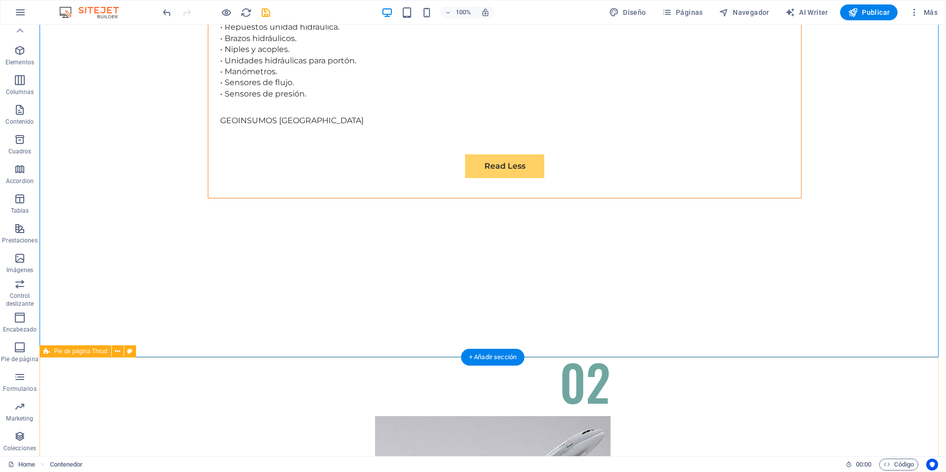
scroll to position [3434, 0]
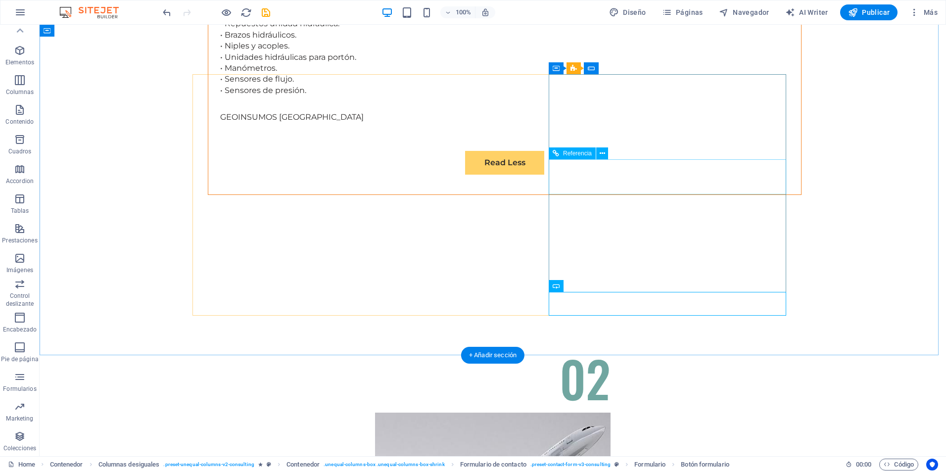
scroll to position [3302, 0]
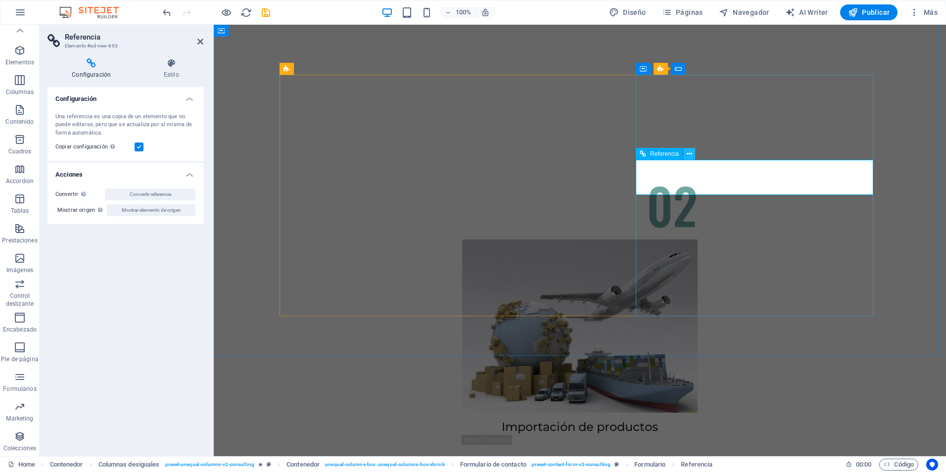
click at [693, 155] on button at bounding box center [689, 154] width 12 height 12
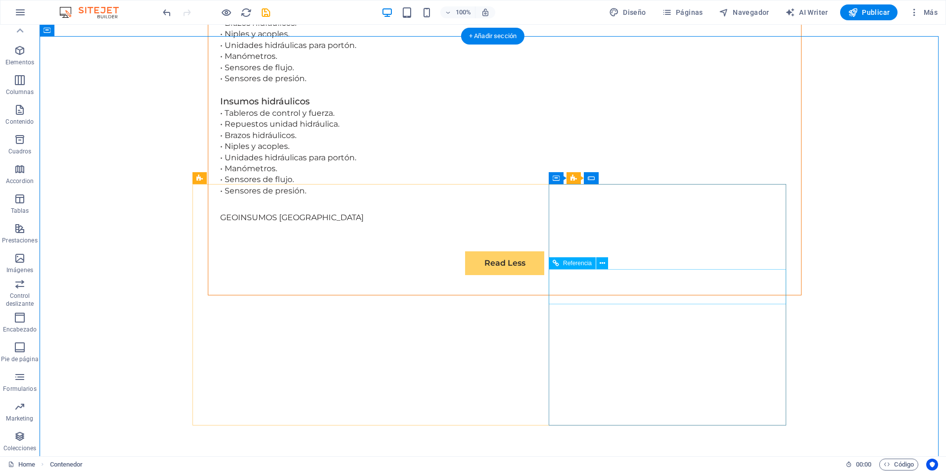
scroll to position [3203, 0]
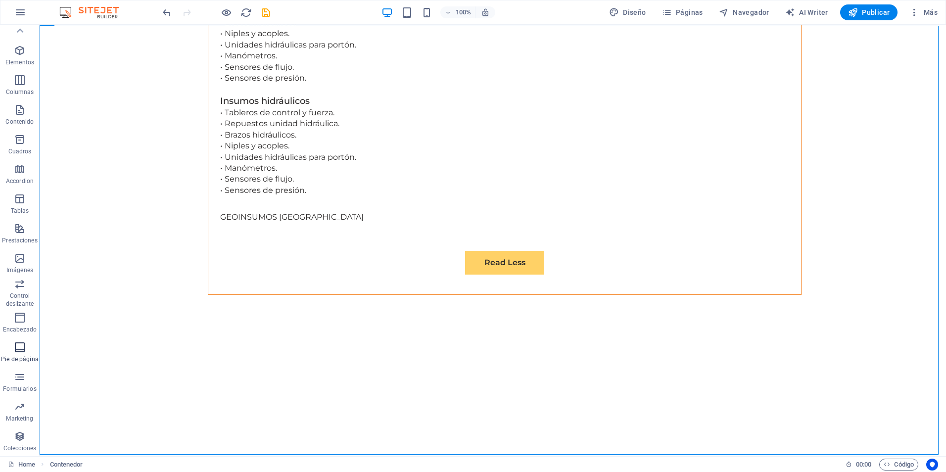
click at [20, 365] on span "Pie de página" at bounding box center [20, 353] width 40 height 24
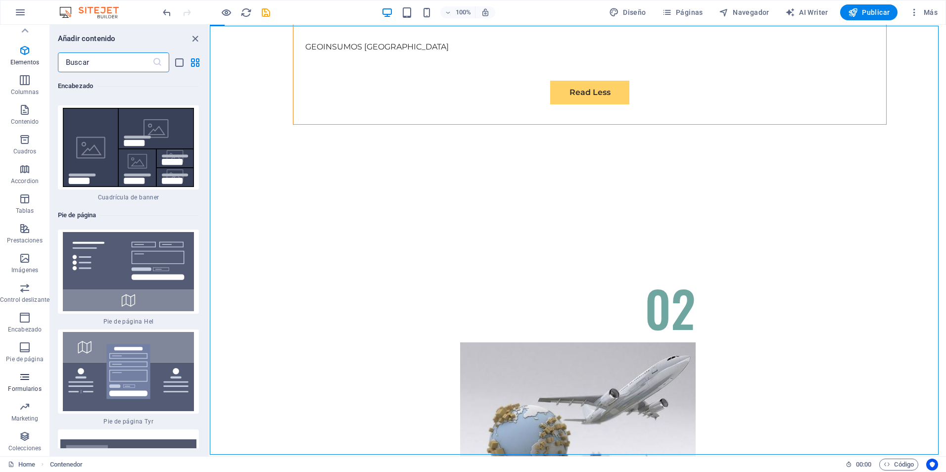
click at [19, 386] on p "Formularios" at bounding box center [24, 389] width 33 height 8
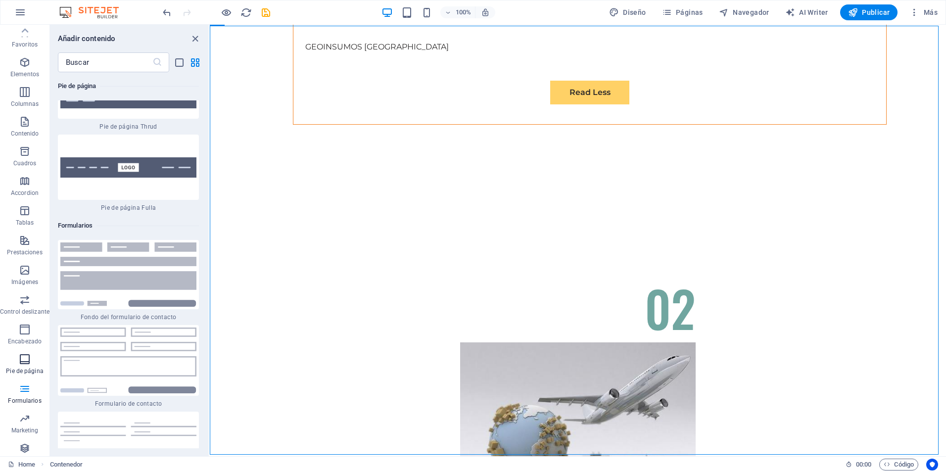
scroll to position [0, 0]
click at [27, 9] on button "button" at bounding box center [20, 12] width 24 height 24
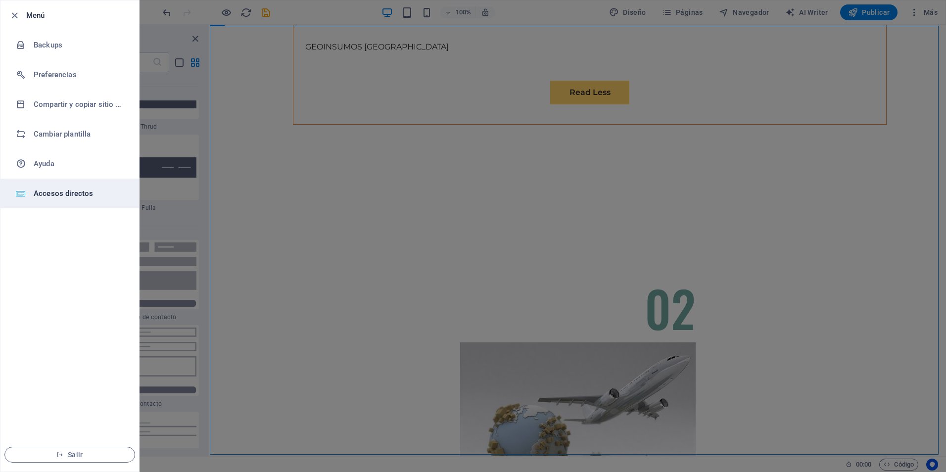
click at [81, 193] on h6 "Accesos directos" at bounding box center [80, 194] width 92 height 12
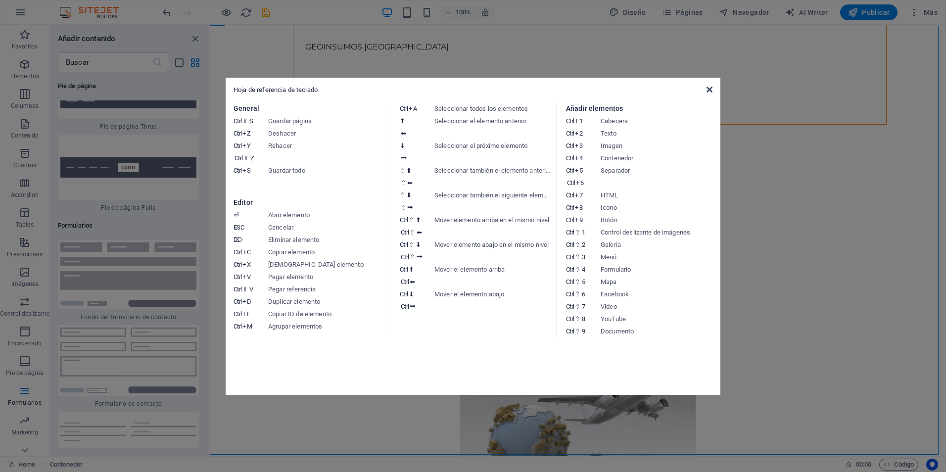
click at [711, 90] on icon at bounding box center [710, 90] width 6 height 8
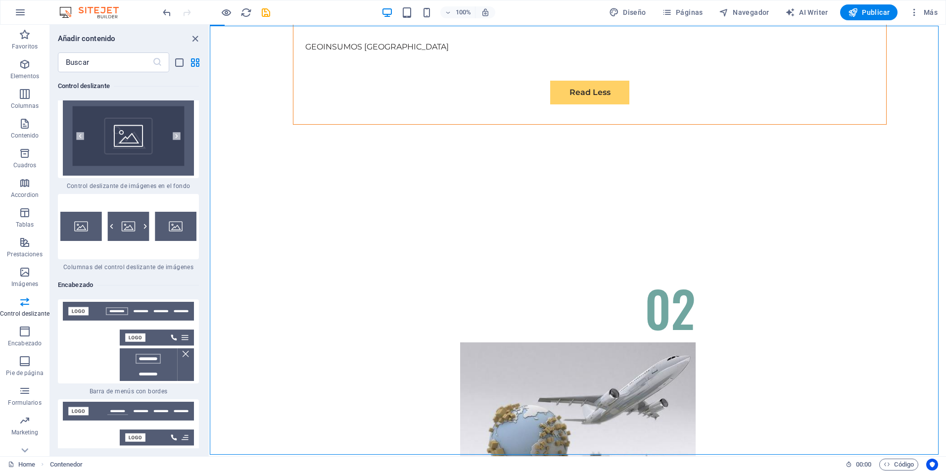
scroll to position [11765, 0]
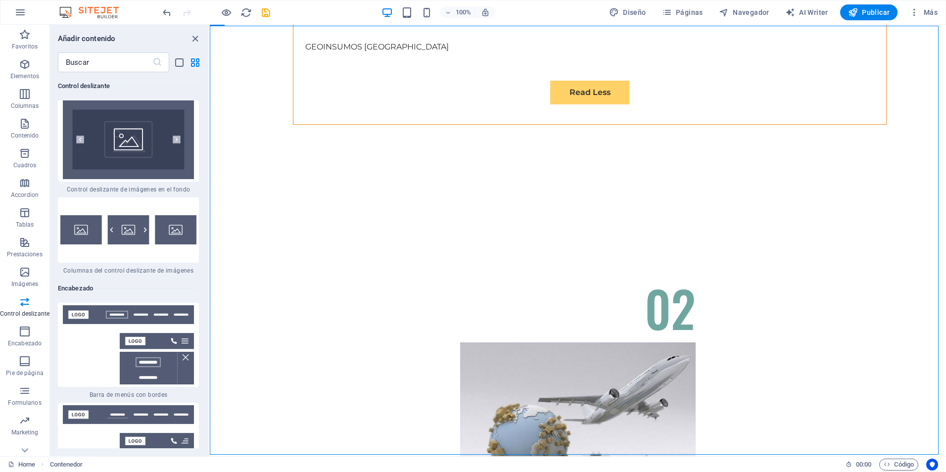
drag, startPoint x: 206, startPoint y: 301, endPoint x: 207, endPoint y: 262, distance: 39.1
click at [207, 262] on div "Favoritos 1 Star Cabecera 1 Star Contenedor Elementos 1 Star Cabecera 1 Star Te…" at bounding box center [129, 260] width 159 height 376
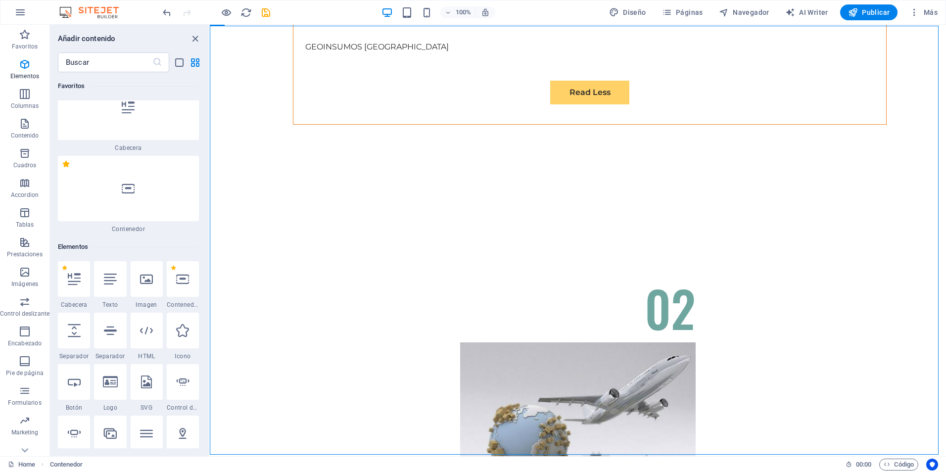
scroll to position [0, 0]
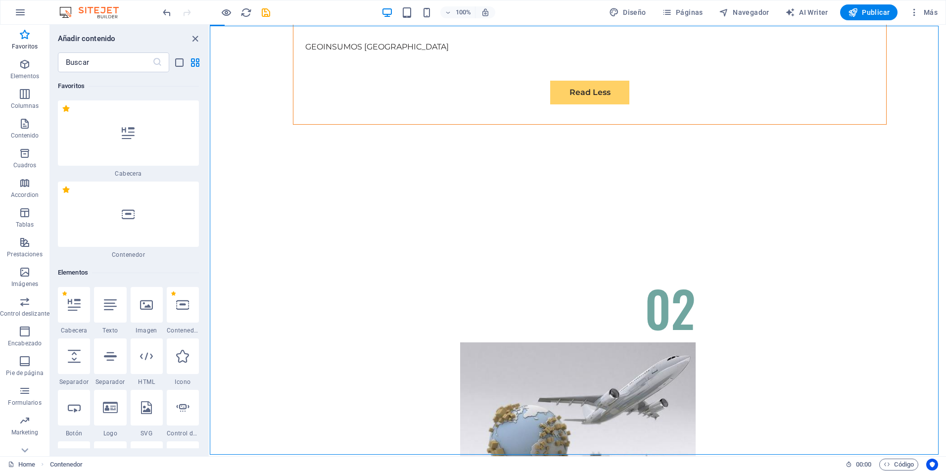
drag, startPoint x: 207, startPoint y: 304, endPoint x: 7, endPoint y: 59, distance: 316.2
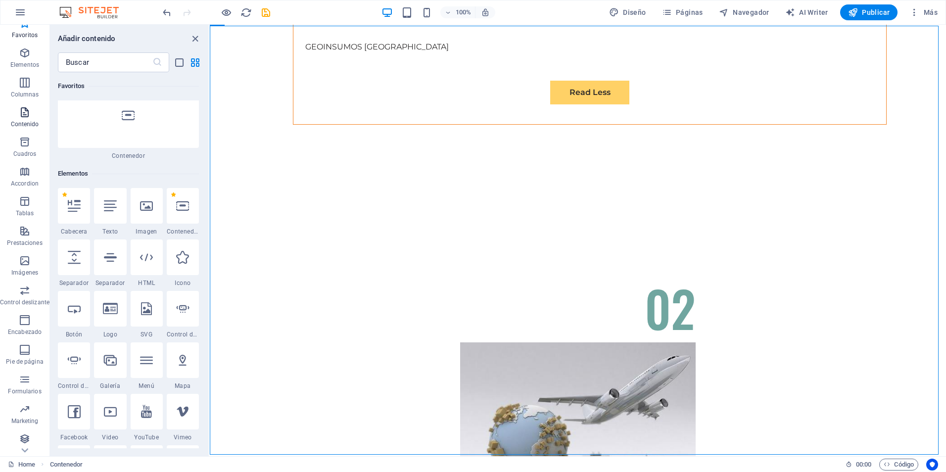
scroll to position [14, 0]
click at [18, 386] on p "Formularios" at bounding box center [24, 389] width 33 height 8
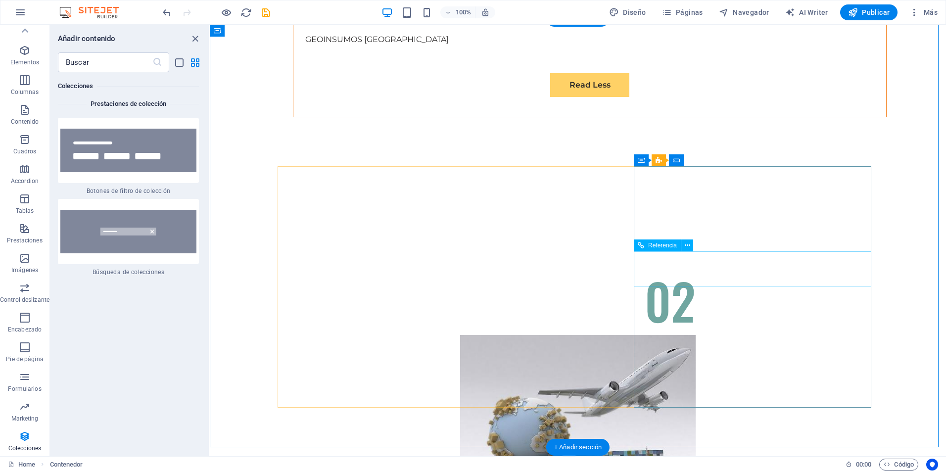
scroll to position [3203, 0]
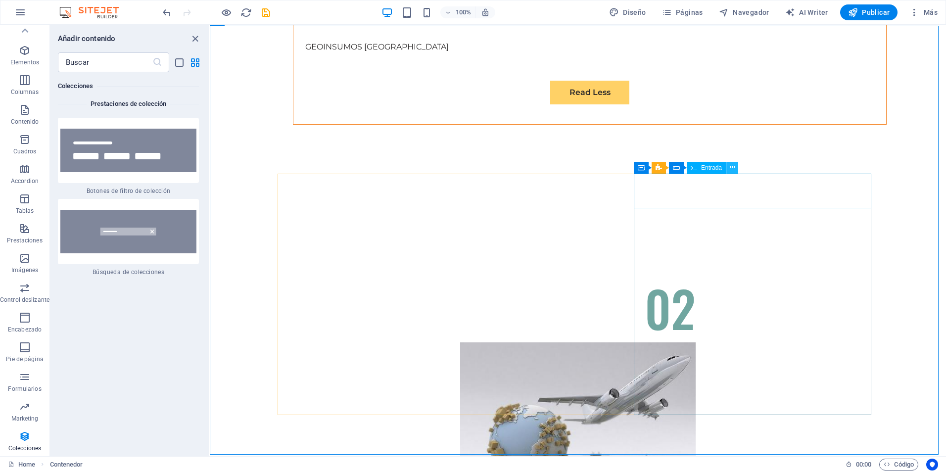
click at [734, 170] on icon at bounding box center [732, 167] width 5 height 10
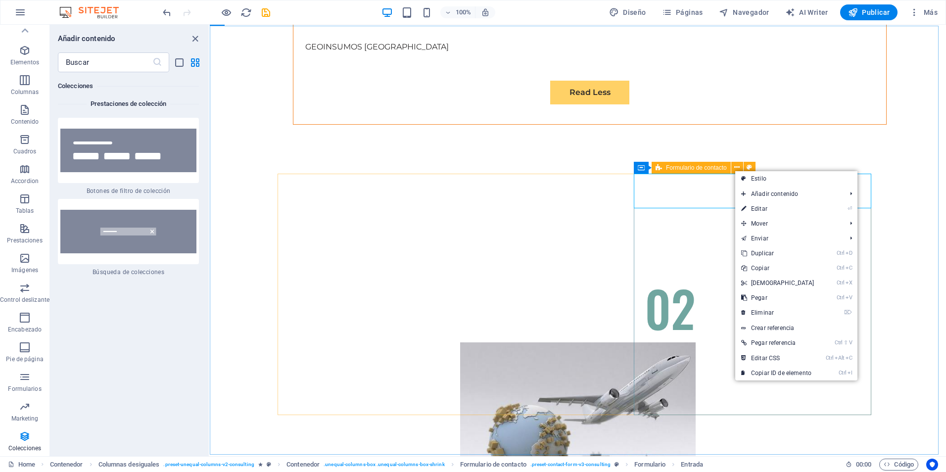
click at [661, 172] on icon at bounding box center [659, 168] width 6 height 12
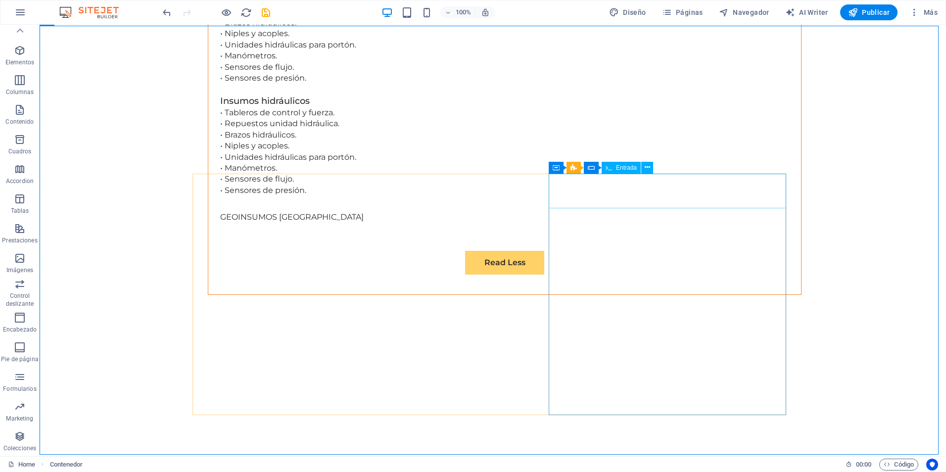
click at [627, 168] on span "Entrada" at bounding box center [626, 168] width 21 height 6
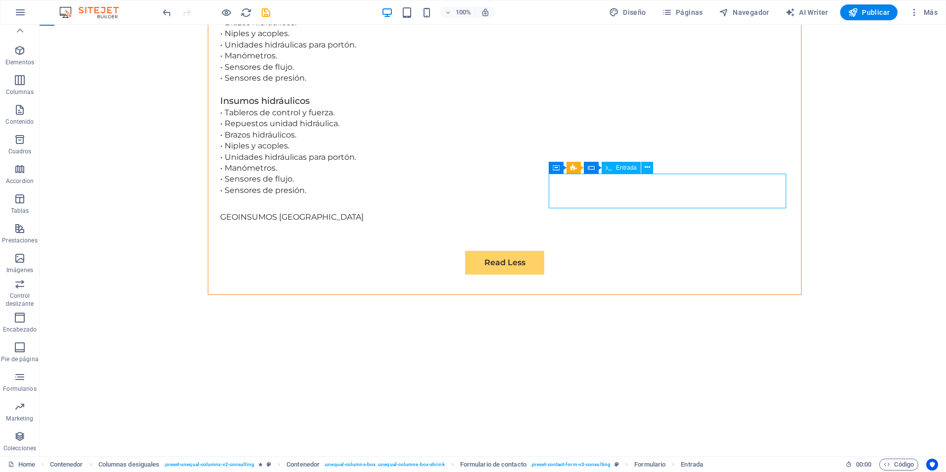
click at [627, 168] on span "Entrada" at bounding box center [626, 168] width 21 height 6
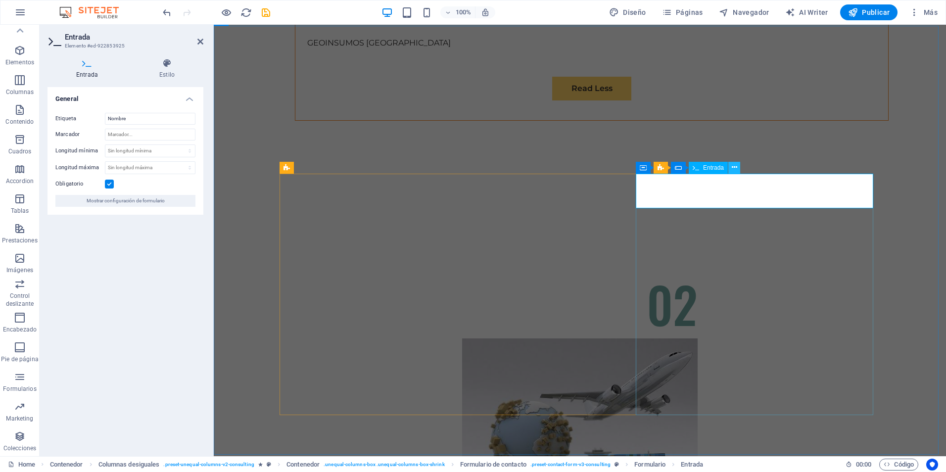
click at [737, 167] on button at bounding box center [734, 168] width 12 height 12
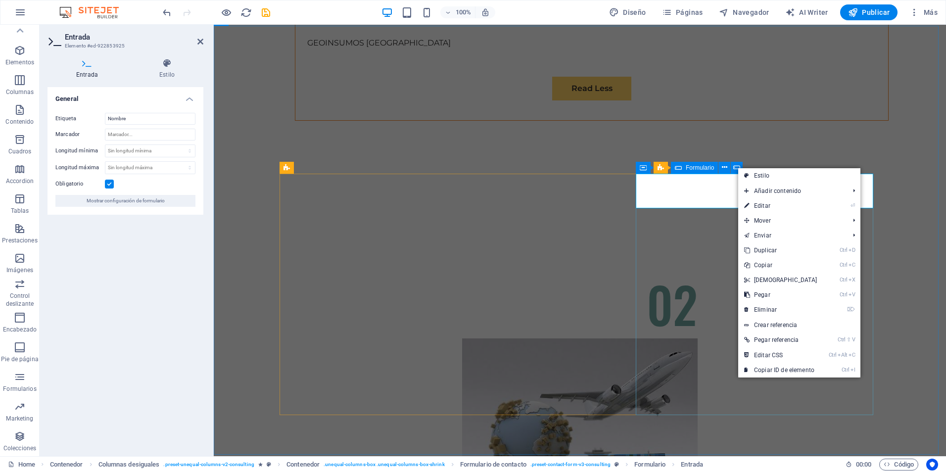
click at [679, 168] on icon at bounding box center [678, 168] width 7 height 12
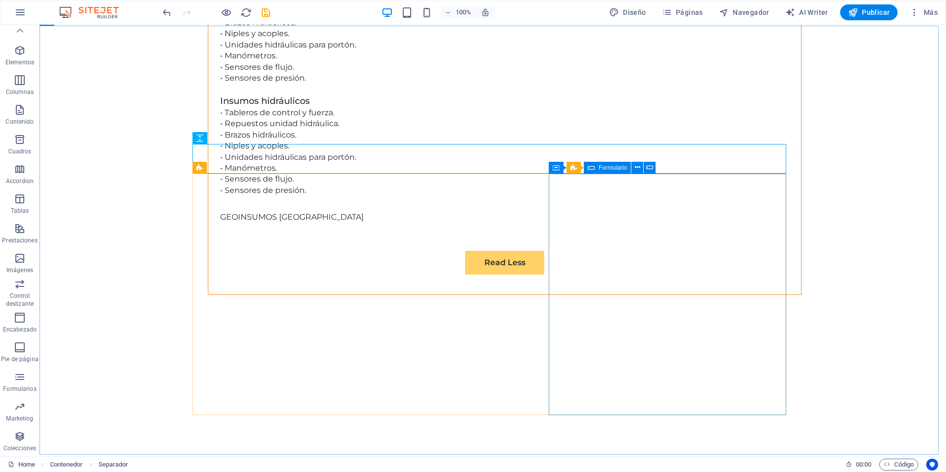
click at [611, 169] on span "Formulario" at bounding box center [613, 168] width 28 height 6
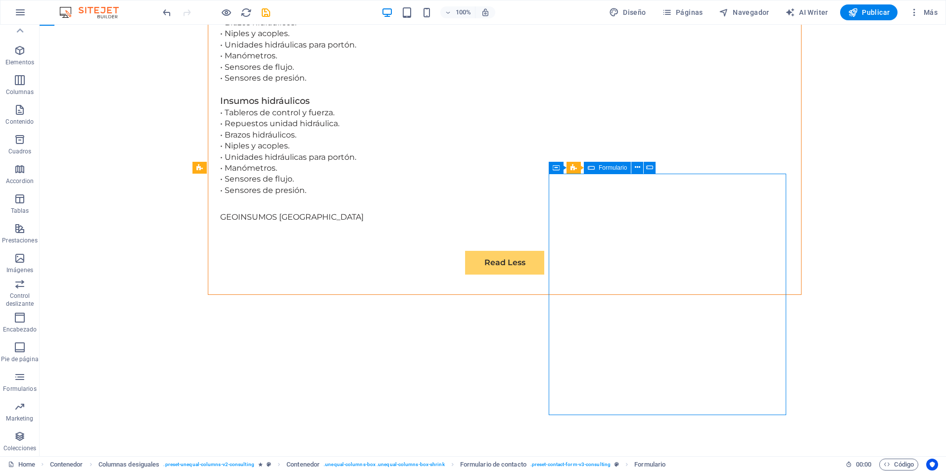
click at [611, 169] on span "Formulario" at bounding box center [613, 168] width 28 height 6
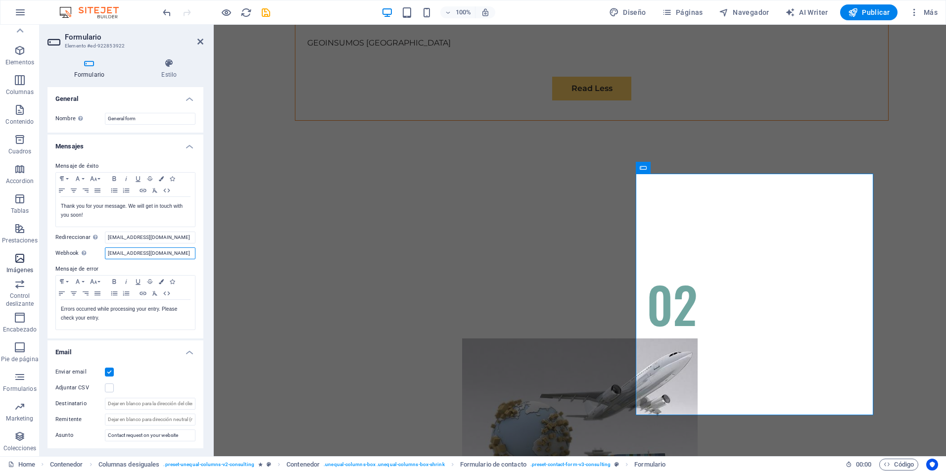
drag, startPoint x: 181, startPoint y: 250, endPoint x: 15, endPoint y: 255, distance: 165.9
click at [16, 255] on section "Favoritos Elementos Columnas Contenido Cuadros Accordion Tablas Prestaciones Im…" at bounding box center [473, 241] width 946 height 432
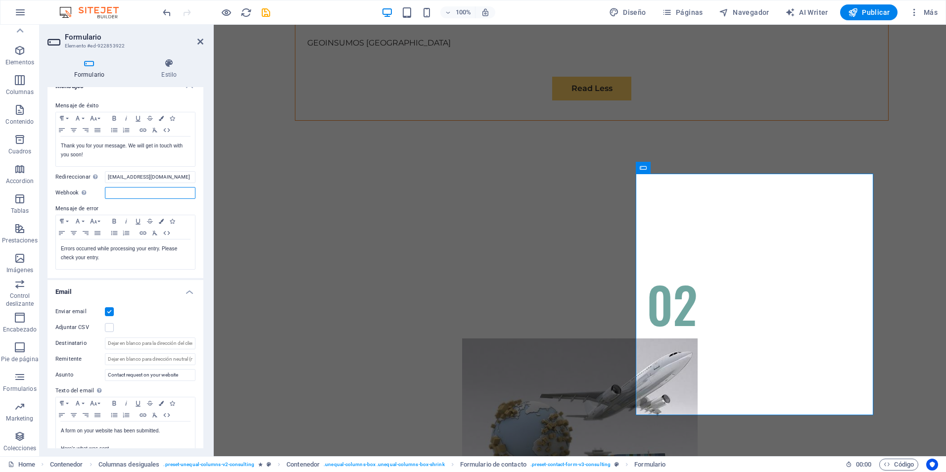
scroll to position [0, 0]
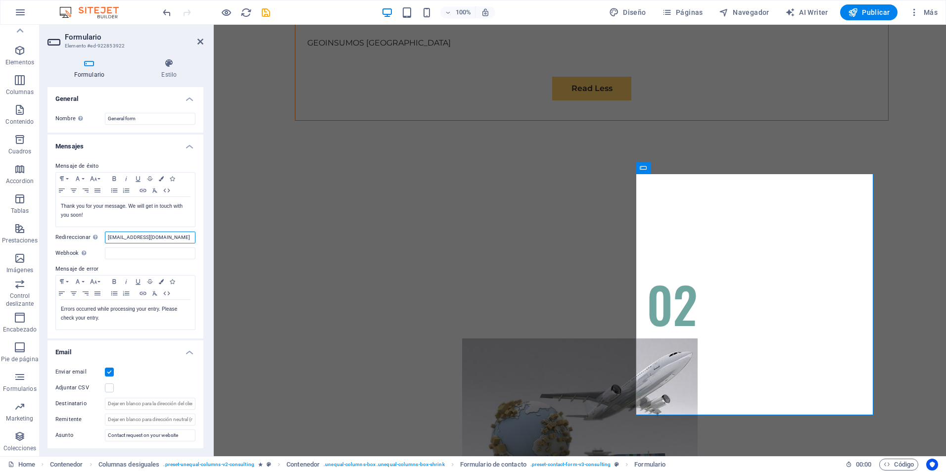
click at [187, 238] on input "[EMAIL_ADDRESS][DOMAIN_NAME]" at bounding box center [150, 238] width 91 height 12
drag, startPoint x: 183, startPoint y: 234, endPoint x: 0, endPoint y: 231, distance: 183.1
click at [0, 231] on html "geoinsumoschile.cl Home Favoritos Elementos Columnas Contenido Cuadros Accordio…" at bounding box center [473, 236] width 946 height 472
click at [125, 250] on input "Webhook Un webhook es una notificación push de este formulario a otro servidor.…" at bounding box center [150, 253] width 91 height 12
paste input "[EMAIL_ADDRESS][DOMAIN_NAME]"
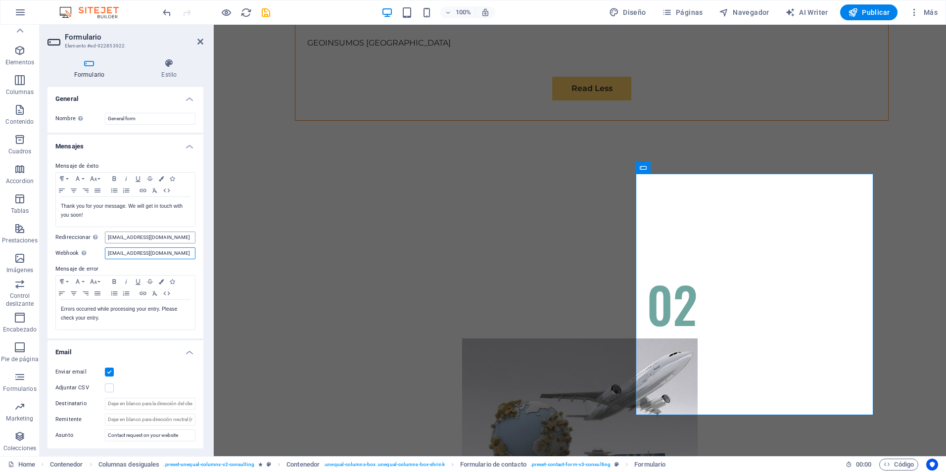
type input "[EMAIL_ADDRESS][DOMAIN_NAME]"
drag, startPoint x: 190, startPoint y: 236, endPoint x: -2, endPoint y: 235, distance: 192.0
click at [0, 235] on html "geoinsumoschile.cl Home Favoritos Elementos Columnas Contenido Cuadros Accordio…" at bounding box center [473, 236] width 946 height 472
click at [267, 11] on icon "save" at bounding box center [265, 12] width 11 height 11
checkbox input "false"
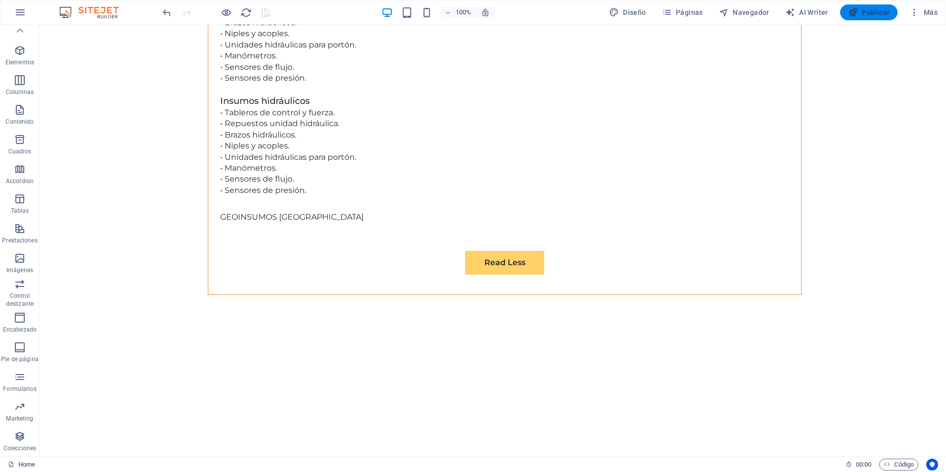
click at [875, 15] on span "Publicar" at bounding box center [869, 12] width 42 height 10
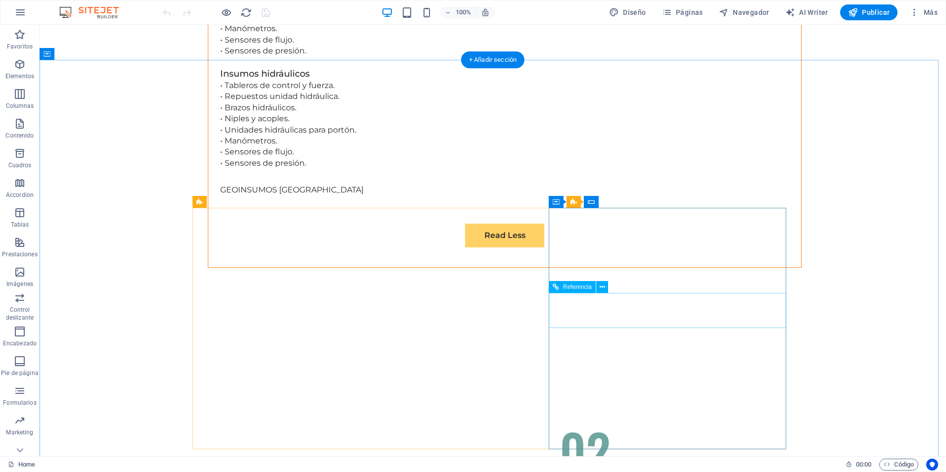
scroll to position [3233, 0]
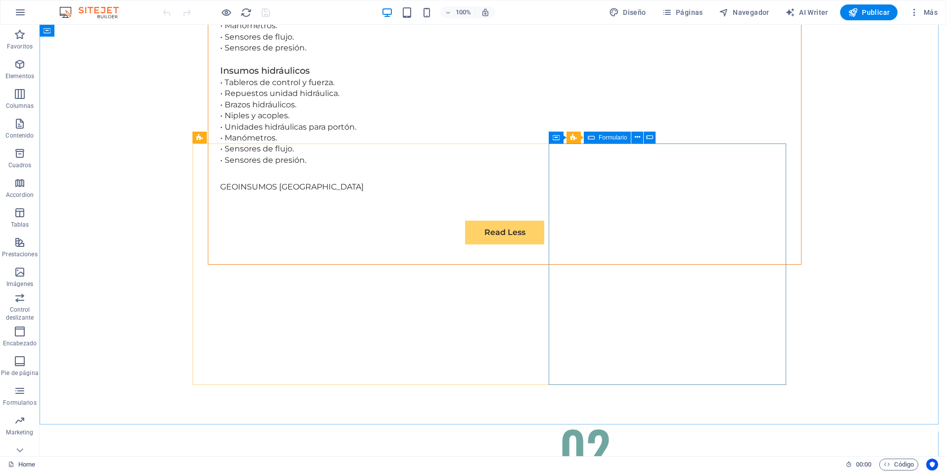
click at [595, 138] on div "Formulario" at bounding box center [607, 138] width 47 height 12
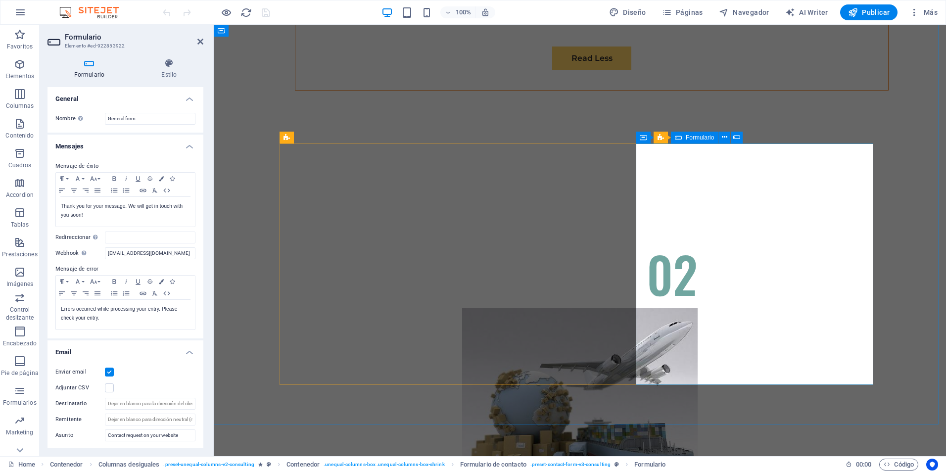
click at [678, 139] on icon at bounding box center [678, 138] width 7 height 12
click at [647, 139] on div "Contenedor" at bounding box center [661, 138] width 50 height 12
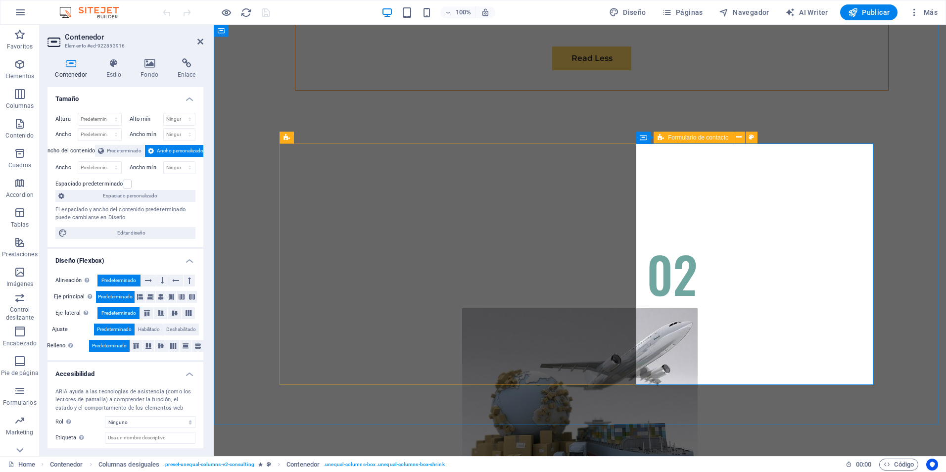
click at [660, 139] on icon at bounding box center [661, 138] width 6 height 12
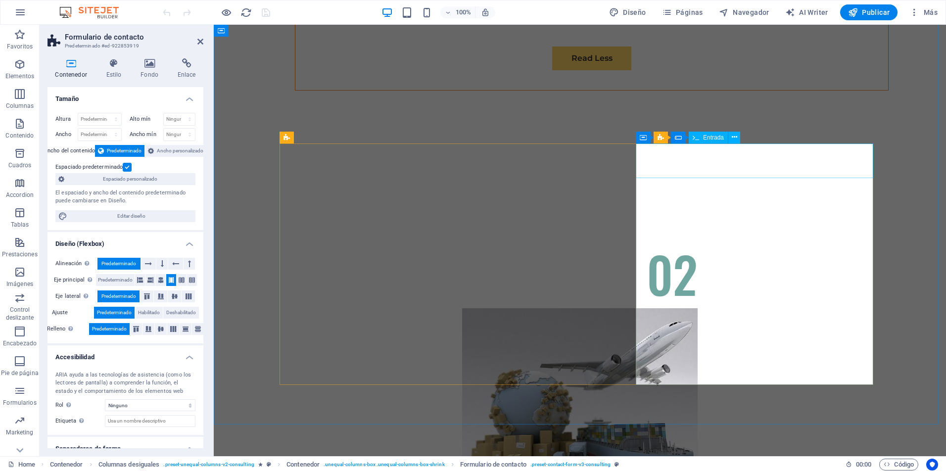
click at [705, 139] on span "Entrada" at bounding box center [713, 138] width 21 height 6
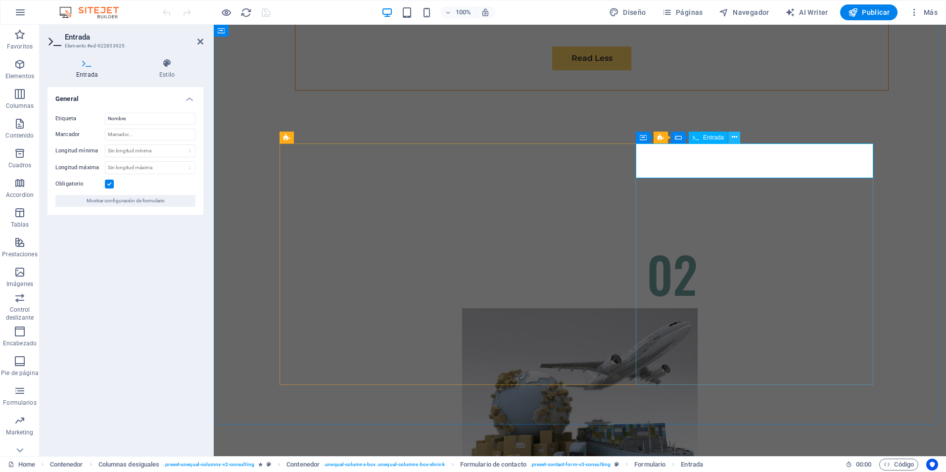
click at [732, 136] on icon at bounding box center [734, 137] width 5 height 10
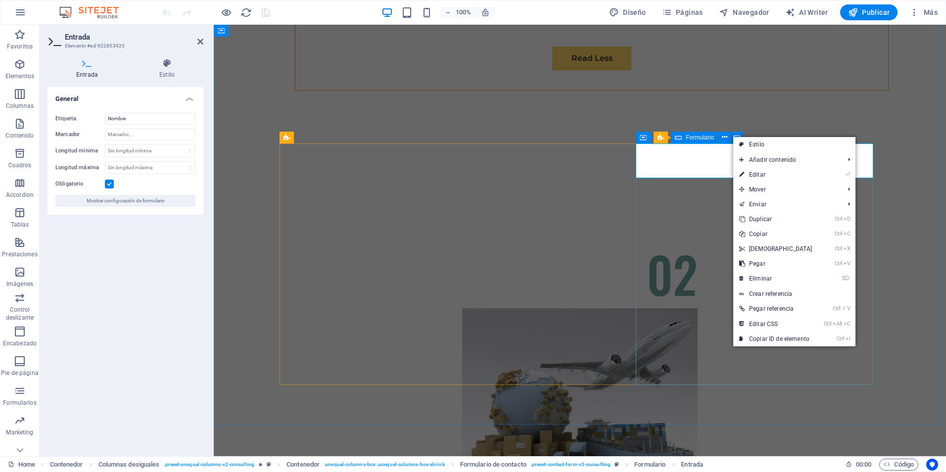
click at [678, 140] on icon at bounding box center [678, 138] width 7 height 12
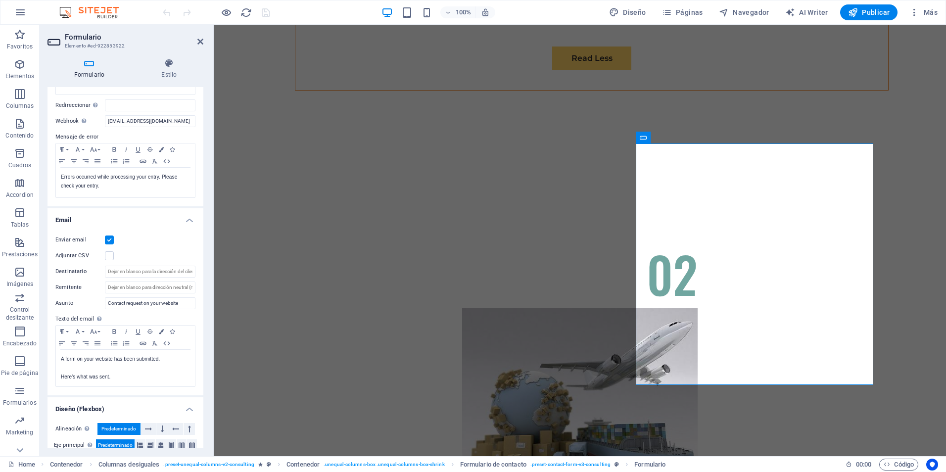
scroll to position [193, 0]
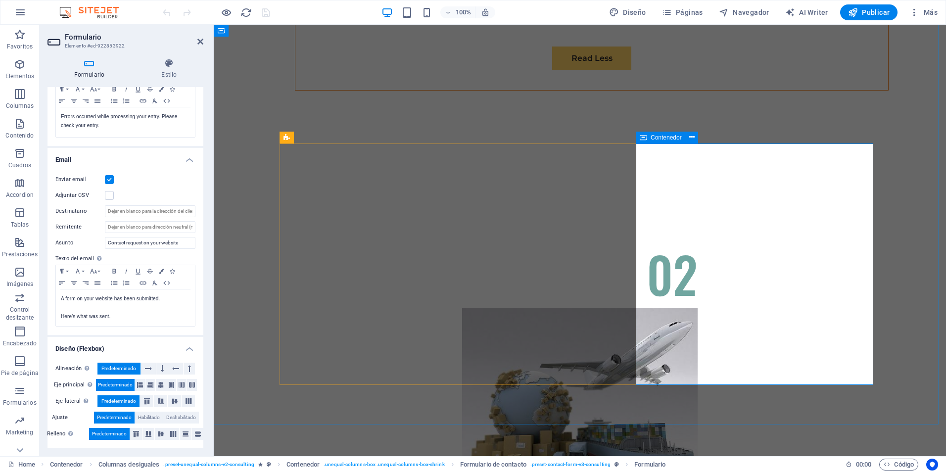
click at [645, 138] on icon at bounding box center [643, 138] width 7 height 12
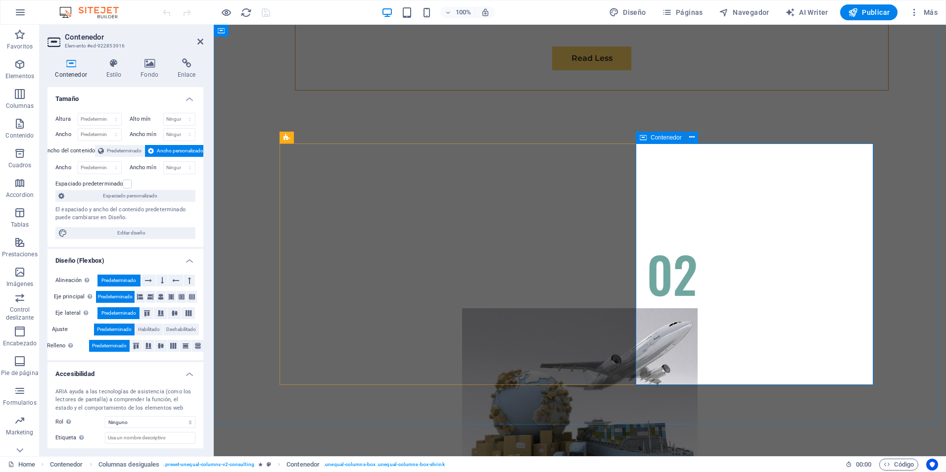
click at [641, 138] on icon at bounding box center [643, 138] width 7 height 12
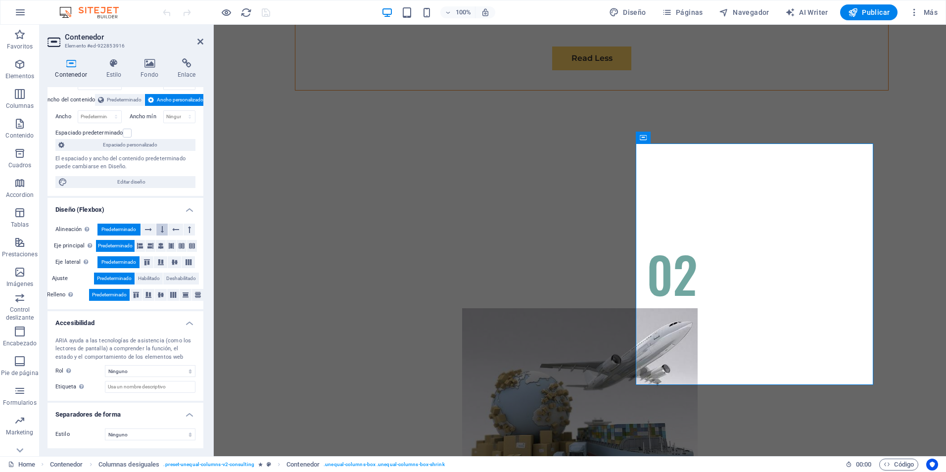
scroll to position [0, 0]
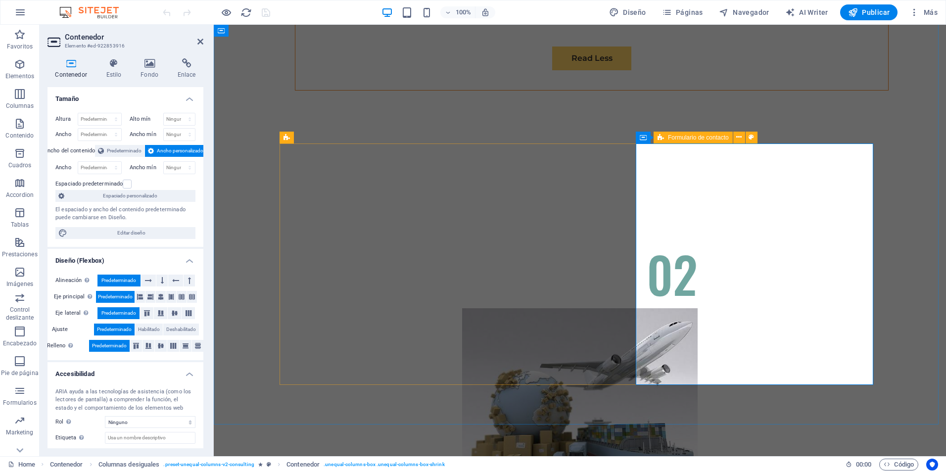
click at [662, 138] on icon at bounding box center [661, 138] width 6 height 12
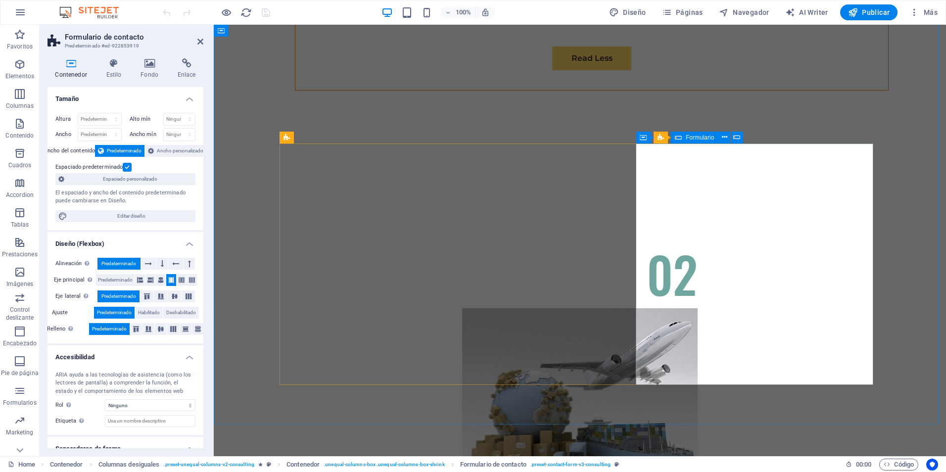
click at [678, 137] on icon at bounding box center [678, 138] width 7 height 12
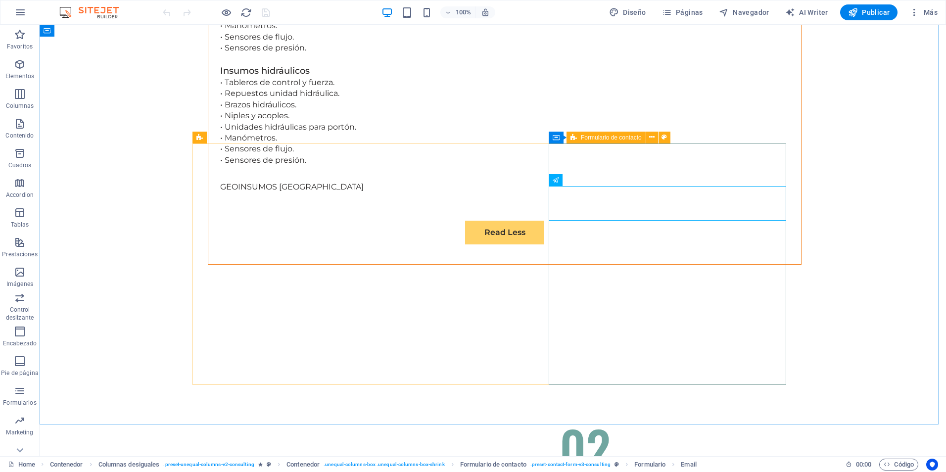
click at [587, 140] on span "Formulario de contacto" at bounding box center [611, 138] width 61 height 6
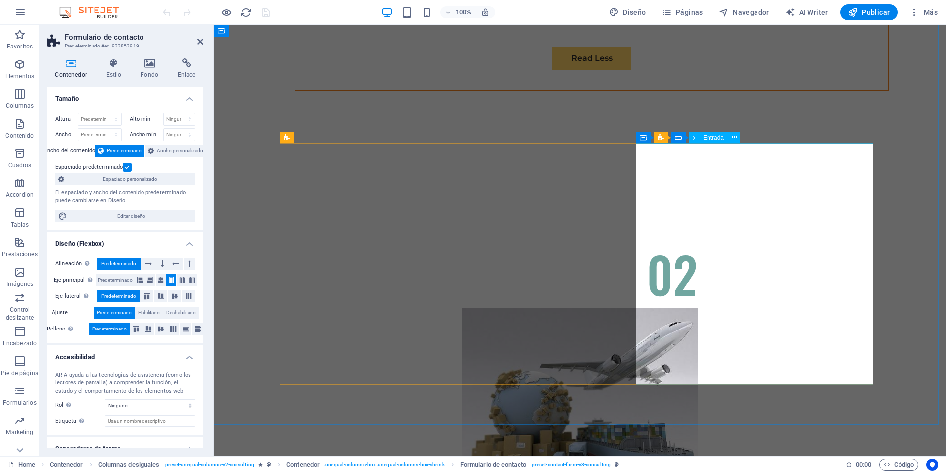
click at [708, 139] on span "Entrada" at bounding box center [713, 138] width 21 height 6
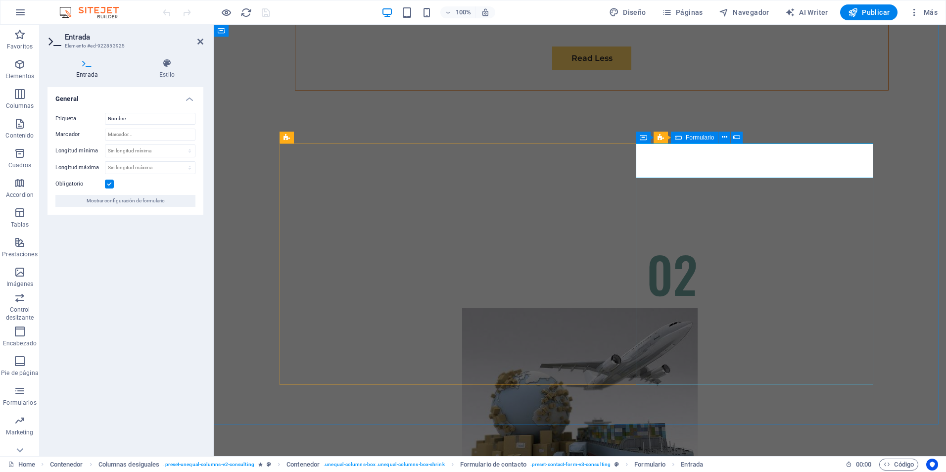
click at [680, 135] on icon at bounding box center [678, 138] width 7 height 12
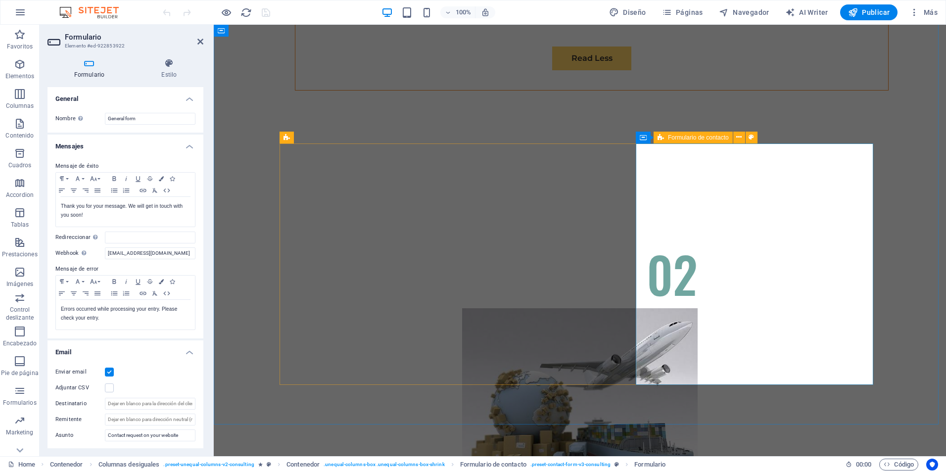
click at [662, 134] on icon at bounding box center [661, 138] width 6 height 12
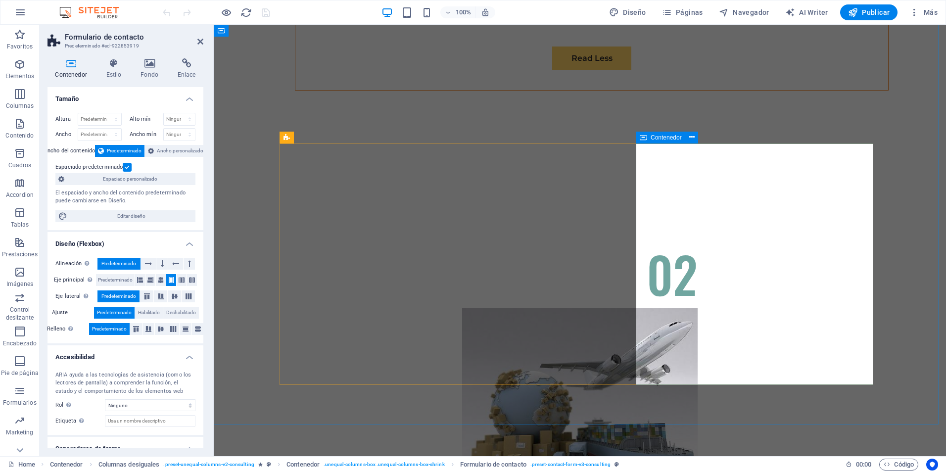
click at [652, 139] on span "Contenedor" at bounding box center [666, 138] width 31 height 6
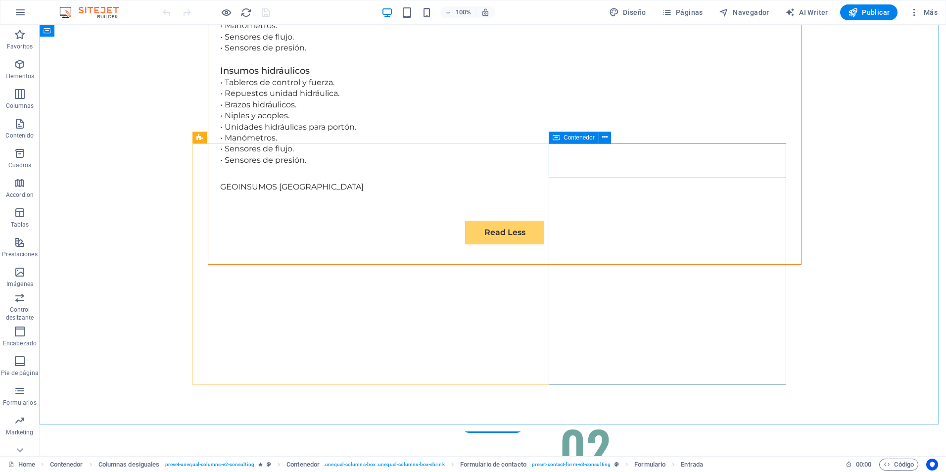
click at [555, 142] on icon at bounding box center [556, 138] width 7 height 12
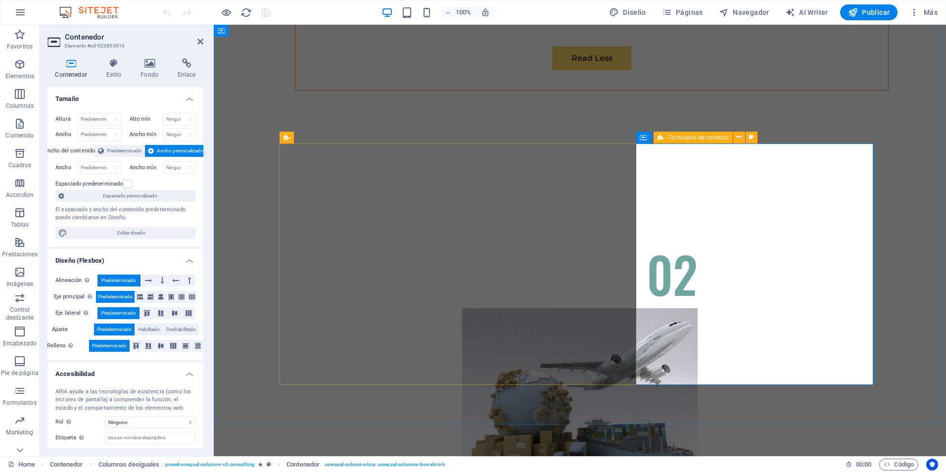
click at [661, 137] on icon at bounding box center [661, 138] width 6 height 12
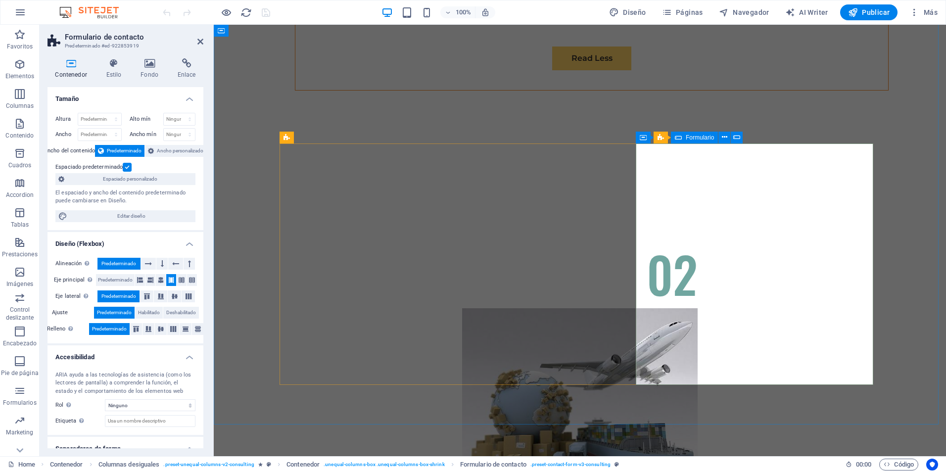
click at [682, 138] on div "Formulario" at bounding box center [694, 138] width 47 height 12
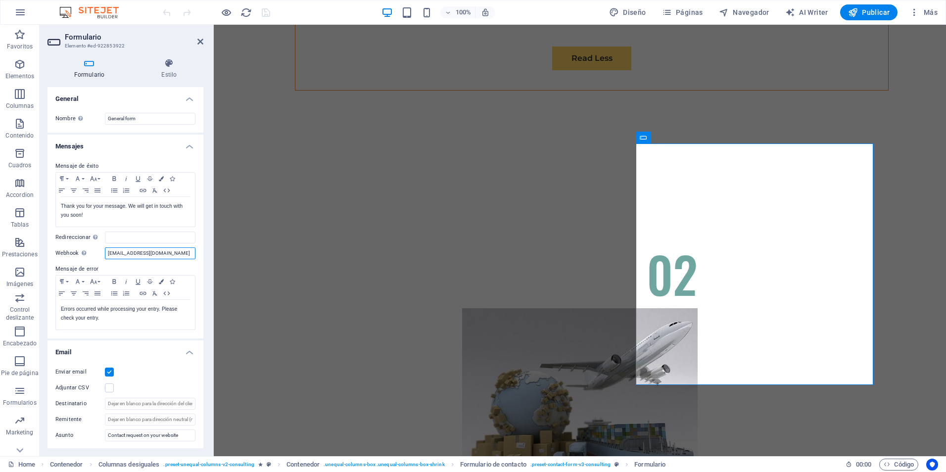
click at [179, 254] on input "[EMAIL_ADDRESS][DOMAIN_NAME]" at bounding box center [150, 253] width 91 height 12
drag, startPoint x: 54, startPoint y: 249, endPoint x: 0, endPoint y: 251, distance: 54.0
click at [0, 251] on html "[DOMAIN_NAME] Home Favoritos Elementos Columnas Contenido Cuadros Accordion Tab…" at bounding box center [473, 236] width 946 height 472
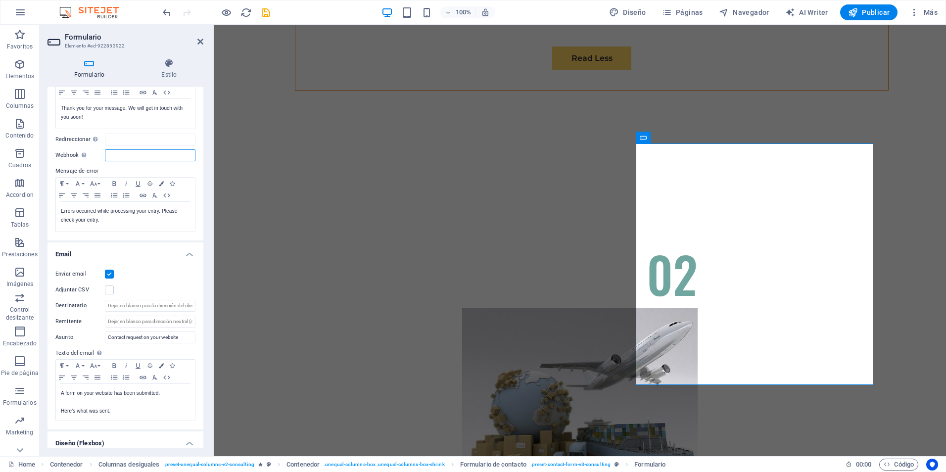
scroll to position [99, 0]
click at [186, 233] on div "Mensaje de éxito Paragraph Format Normal Heading 1 Heading 2 Heading 3 Heading …" at bounding box center [126, 146] width 156 height 186
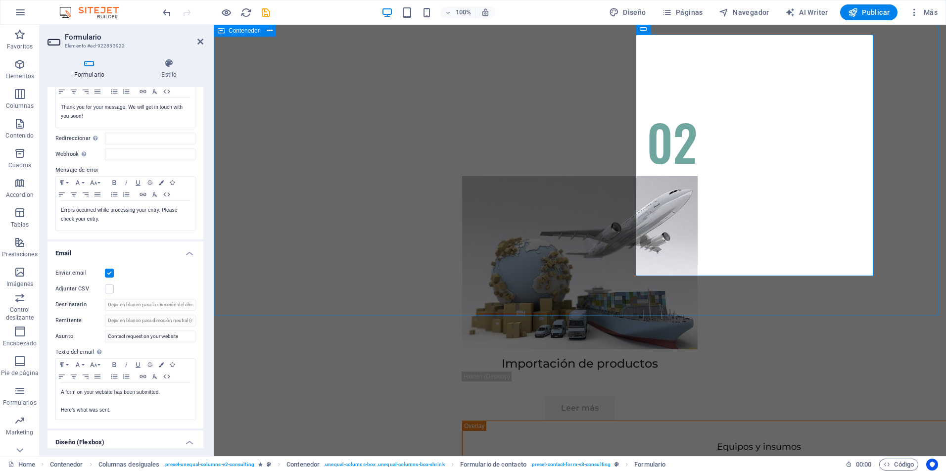
scroll to position [3299, 0]
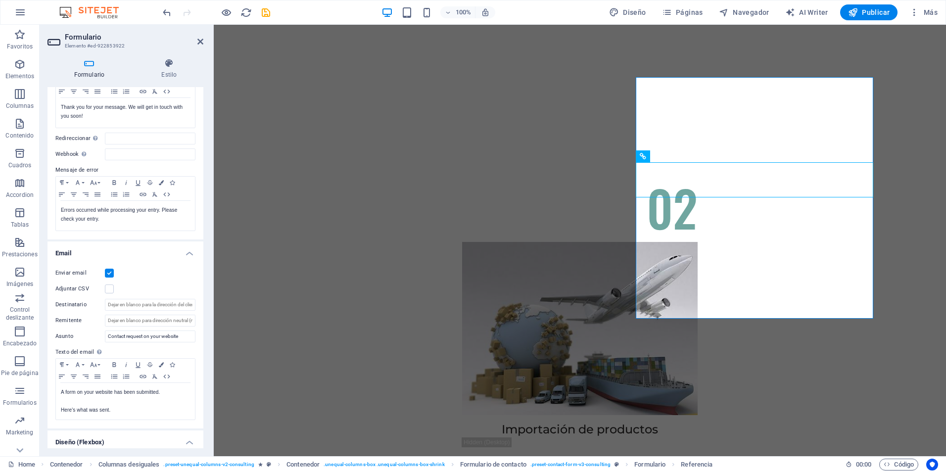
click at [199, 37] on h2 "Formulario" at bounding box center [134, 37] width 139 height 9
click at [201, 37] on h2 "Formulario" at bounding box center [134, 37] width 139 height 9
click at [268, 18] on div at bounding box center [216, 12] width 111 height 16
click at [264, 11] on icon "save" at bounding box center [265, 12] width 11 height 11
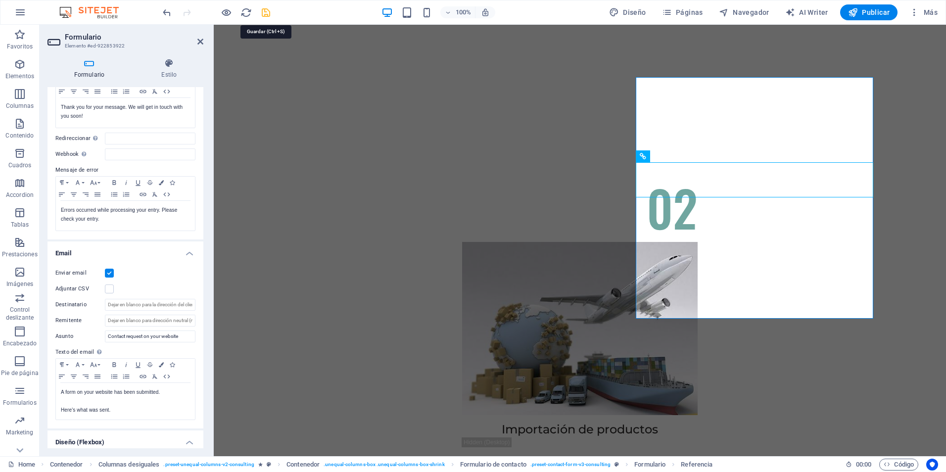
checkbox input "false"
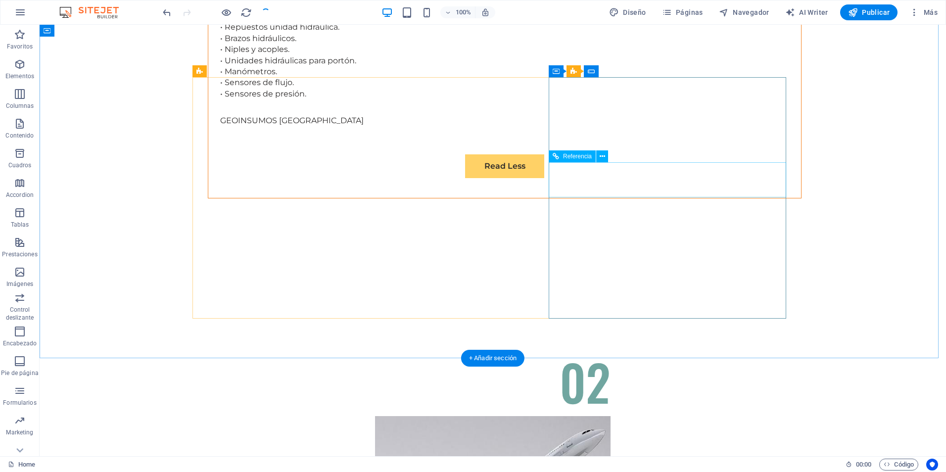
click at [594, 153] on span "Área de texto" at bounding box center [581, 156] width 35 height 6
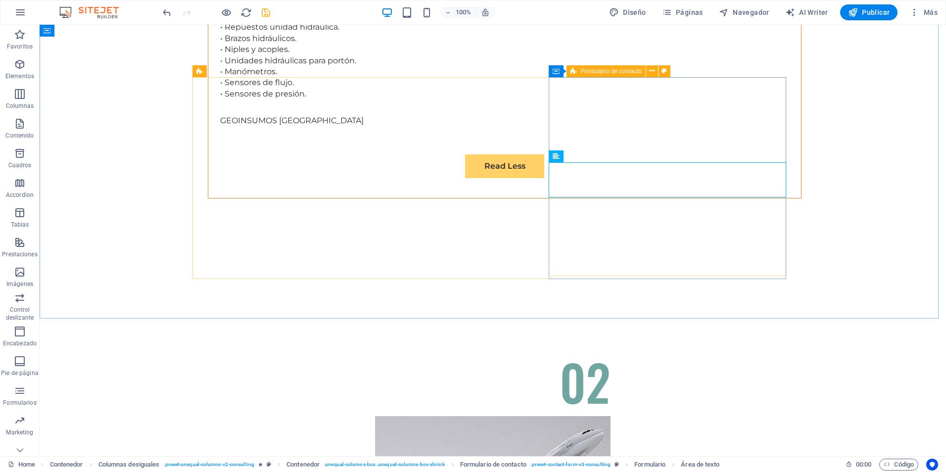
click at [579, 73] on div "Formulario de contacto" at bounding box center [606, 71] width 79 height 12
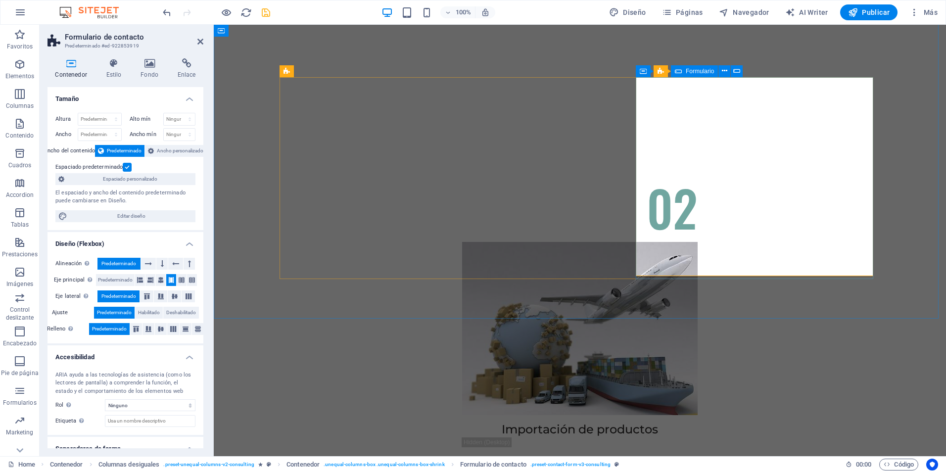
click at [679, 70] on icon at bounding box center [678, 71] width 7 height 12
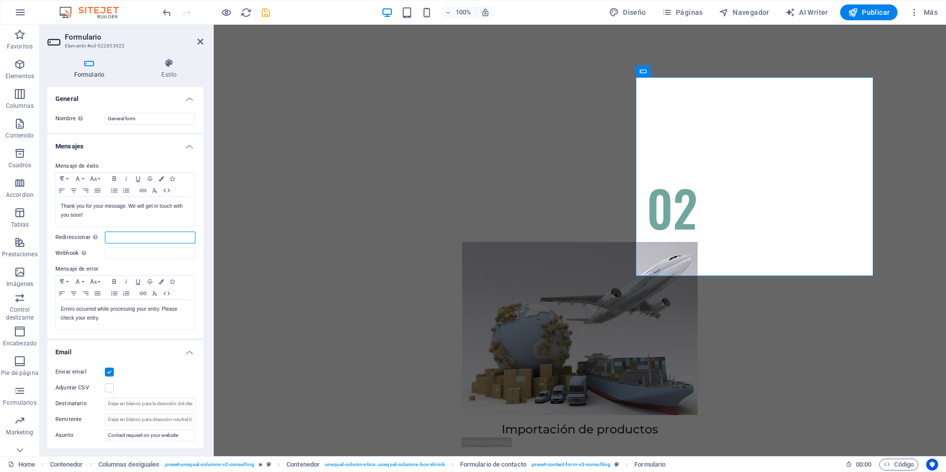
click at [150, 236] on input "Redireccionar Defina un destino de redireccionamiento cuando un formulario se e…" at bounding box center [150, 238] width 91 height 12
click at [95, 231] on div "Defina un destino de redireccionamiento cuando un formulario se envíe correctam…" at bounding box center [124, 209] width 79 height 45
click at [105, 238] on input "Redireccionar Defina un destino de redireccionamiento cuando un formulario se e…" at bounding box center [150, 238] width 91 height 12
click at [120, 250] on input "Webhook Un webhook es una notificación push de este formulario a otro servidor.…" at bounding box center [150, 253] width 91 height 12
paste input "[EMAIL_ADDRESS][DOMAIN_NAME]"
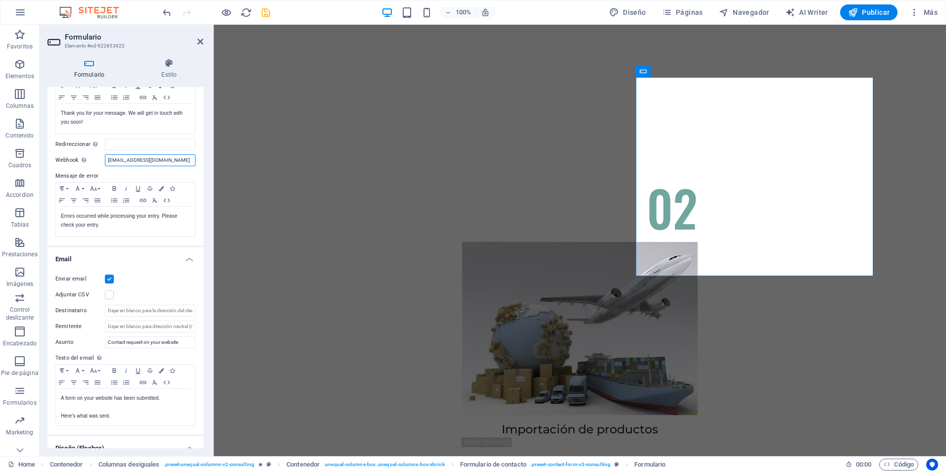
scroll to position [99, 0]
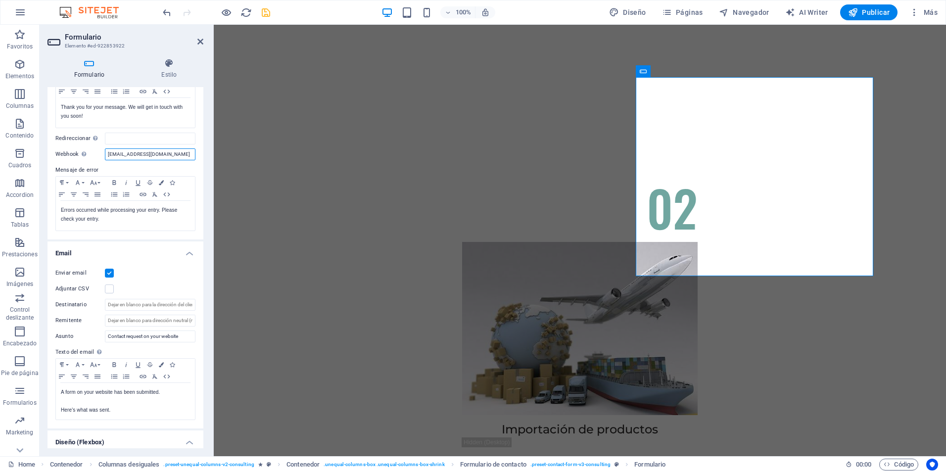
type input "[EMAIL_ADDRESS][DOMAIN_NAME]"
click at [272, 15] on div "100% Diseño Páginas Navegador AI Writer Publicar Más" at bounding box center [551, 12] width 781 height 16
click at [259, 12] on div at bounding box center [216, 12] width 111 height 16
click at [263, 13] on icon "save" at bounding box center [265, 12] width 11 height 11
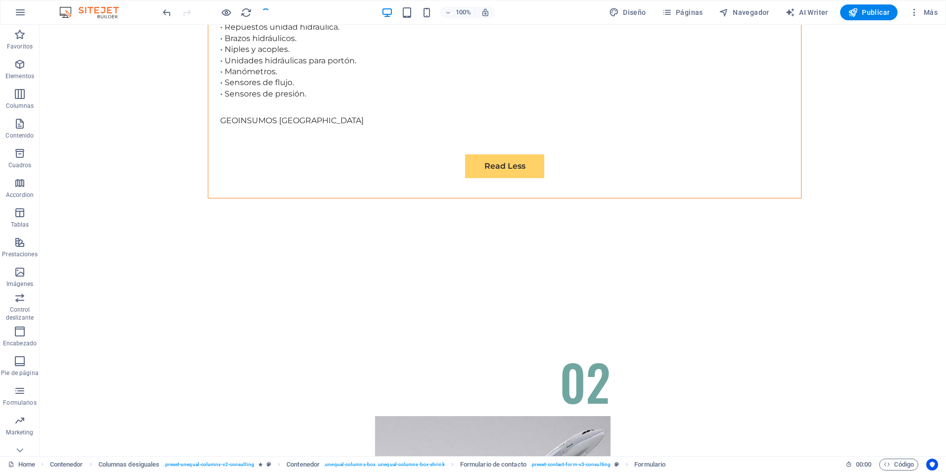
checkbox input "false"
